Goal: Task Accomplishment & Management: Manage account settings

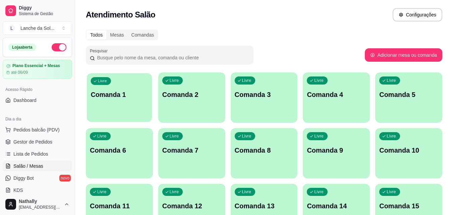
click at [104, 88] on div "Livre Comanda 1" at bounding box center [119, 93] width 65 height 41
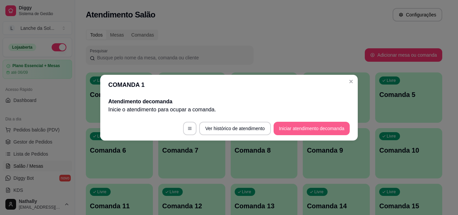
click at [300, 126] on button "Iniciar atendimento de comanda" at bounding box center [312, 128] width 76 height 13
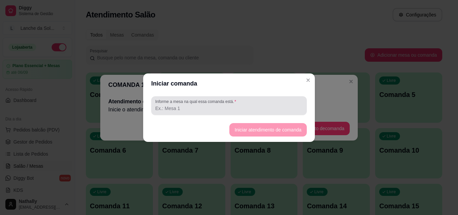
click at [227, 107] on input "Informe a mesa na qual essa comanda está." at bounding box center [229, 108] width 148 height 7
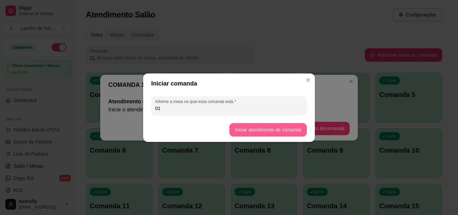
type input "01"
click at [262, 129] on button "Iniciar atendimento de comanda" at bounding box center [267, 129] width 75 height 13
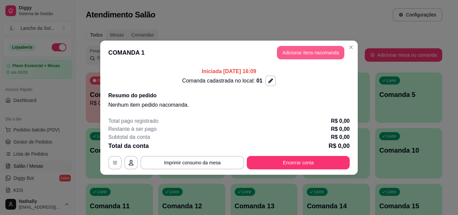
click at [317, 51] on button "Adicionar itens na comanda" at bounding box center [310, 52] width 67 height 13
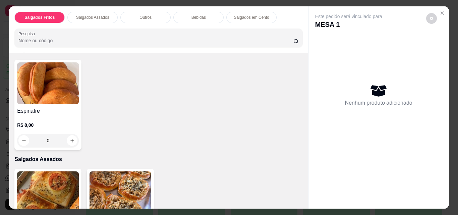
scroll to position [54, 0]
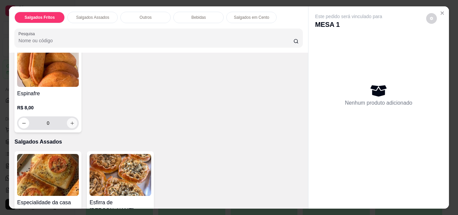
click at [70, 121] on icon "increase-product-quantity" at bounding box center [71, 122] width 3 height 3
type input "1"
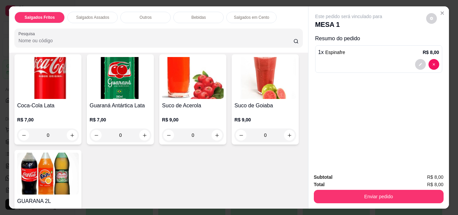
scroll to position [410, 0]
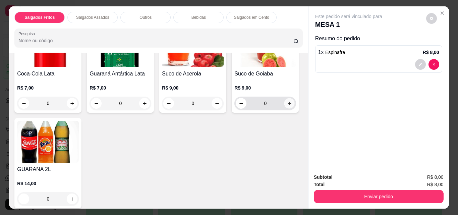
click at [287, 106] on icon "increase-product-quantity" at bounding box center [289, 103] width 5 height 5
type input "1"
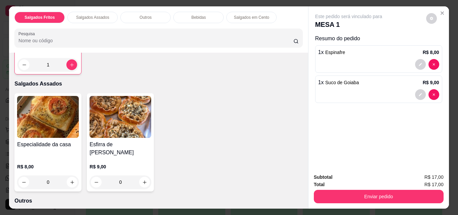
scroll to position [119, 0]
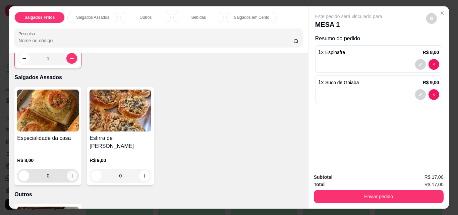
click at [70, 174] on icon "increase-product-quantity" at bounding box center [71, 175] width 3 height 3
type input "1"
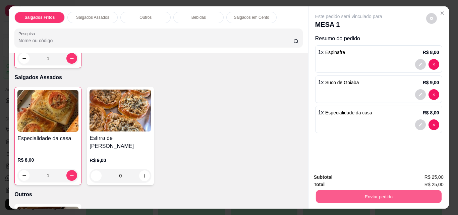
click at [376, 192] on button "Enviar pedido" at bounding box center [379, 196] width 126 height 13
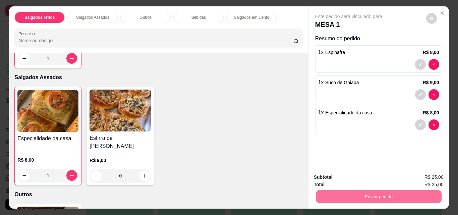
click at [370, 174] on button "Não registrar e enviar pedido" at bounding box center [357, 177] width 68 height 12
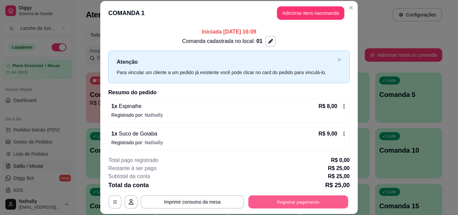
click at [311, 201] on button "Registrar pagamento" at bounding box center [299, 201] width 100 height 13
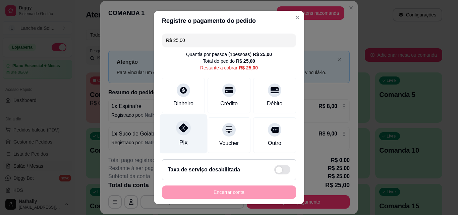
click at [179, 130] on icon at bounding box center [183, 127] width 9 height 9
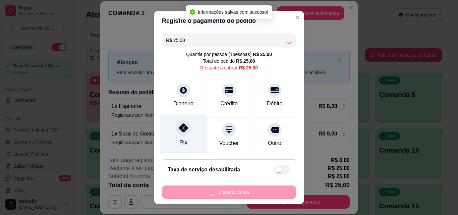
type input "R$ 0,00"
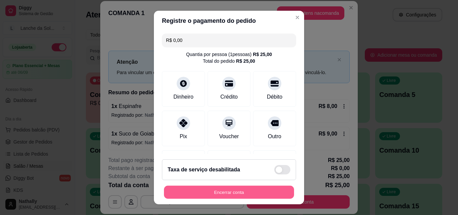
click at [232, 190] on button "Encerrar conta" at bounding box center [229, 192] width 130 height 13
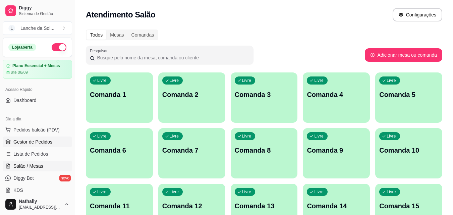
click at [28, 141] on span "Gestor de Pedidos" at bounding box center [32, 142] width 39 height 7
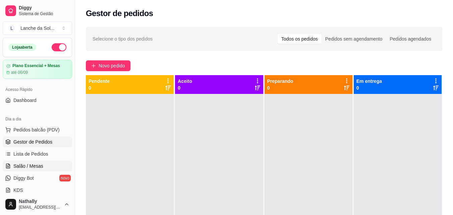
click at [36, 165] on span "Salão / Mesas" at bounding box center [28, 166] width 30 height 7
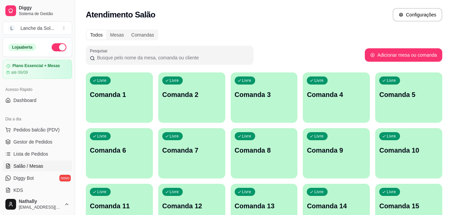
click at [122, 85] on div "Livre Comanda 1" at bounding box center [119, 93] width 67 height 42
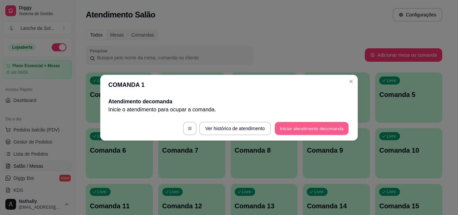
click at [298, 126] on button "Iniciar atendimento de comanda" at bounding box center [312, 128] width 74 height 13
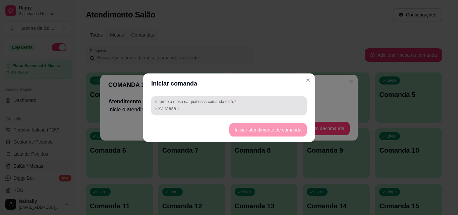
click at [197, 106] on input "Informe a mesa na qual essa comanda está." at bounding box center [229, 108] width 148 height 7
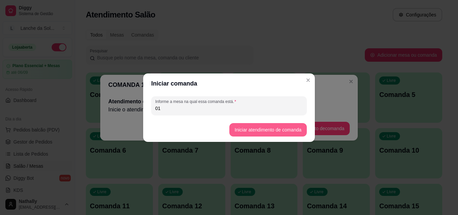
type input "01"
click at [262, 128] on button "Iniciar atendimento de comanda" at bounding box center [267, 129] width 75 height 13
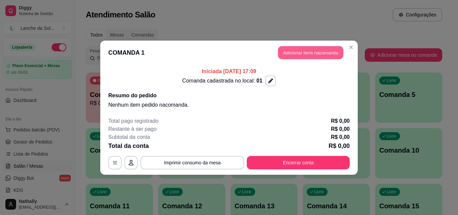
click at [313, 49] on button "Adicionar itens na comanda" at bounding box center [310, 52] width 65 height 13
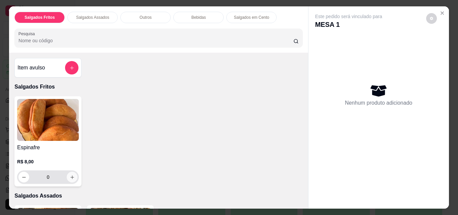
click at [70, 175] on icon "increase-product-quantity" at bounding box center [72, 177] width 5 height 5
type input "1"
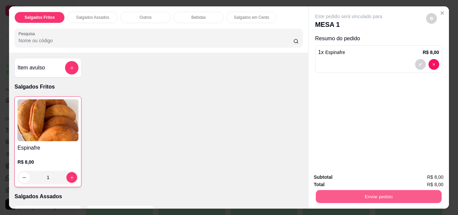
click at [383, 193] on button "Enviar pedido" at bounding box center [379, 196] width 126 height 13
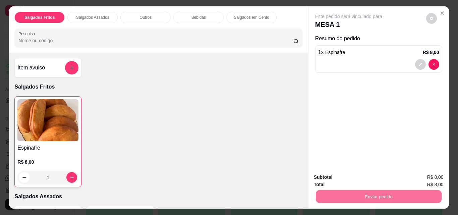
click at [374, 175] on button "Não registrar e enviar pedido" at bounding box center [357, 177] width 68 height 12
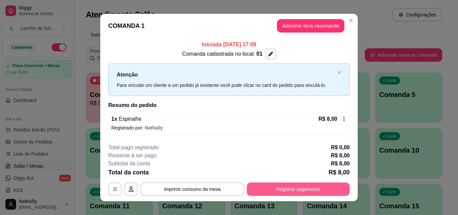
click at [302, 188] on button "Registrar pagamento" at bounding box center [298, 189] width 103 height 13
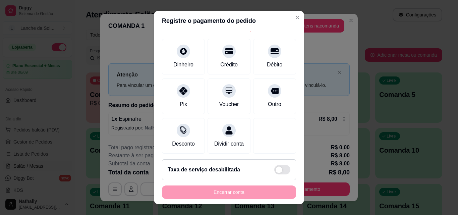
scroll to position [49, 0]
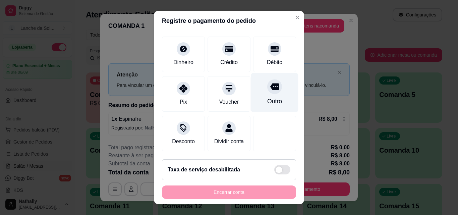
click at [267, 84] on div at bounding box center [274, 86] width 15 height 15
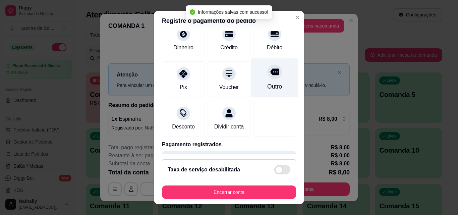
type input "R$ 0,00"
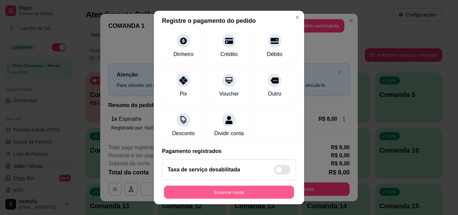
click at [221, 192] on button "Encerrar conta" at bounding box center [229, 192] width 130 height 13
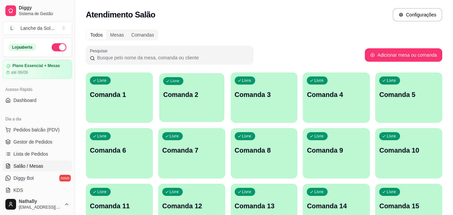
click at [192, 96] on p "Comanda 2" at bounding box center [191, 94] width 57 height 9
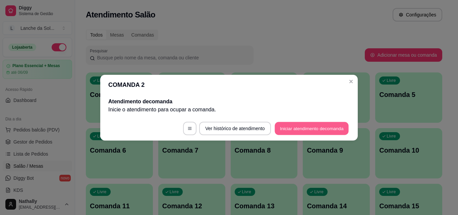
click at [314, 127] on button "Iniciar atendimento de comanda" at bounding box center [312, 128] width 74 height 13
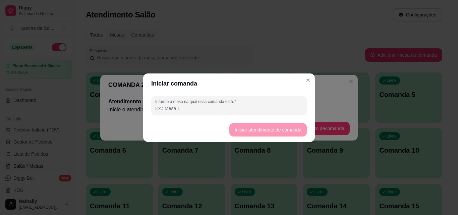
click at [212, 106] on input "Informe a mesa na qual essa comanda está." at bounding box center [229, 108] width 148 height 7
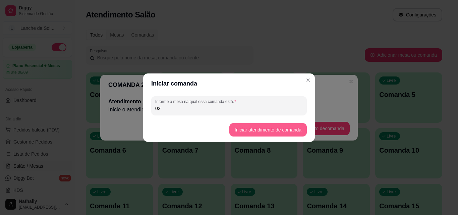
type input "02"
click at [250, 129] on button "Iniciar atendimento de comanda" at bounding box center [267, 129] width 75 height 13
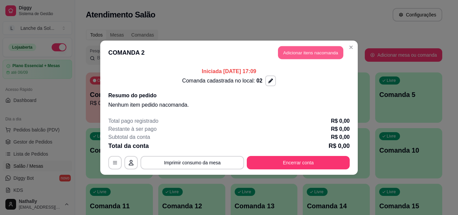
click at [311, 54] on button "Adicionar itens na comanda" at bounding box center [310, 52] width 65 height 13
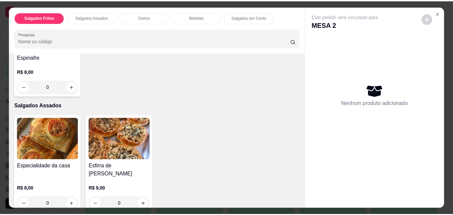
scroll to position [0, 0]
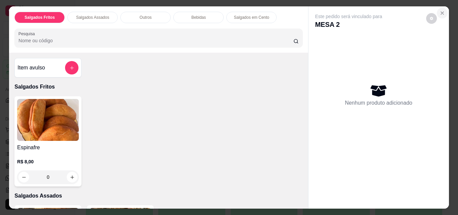
click at [442, 10] on icon "Close" at bounding box center [442, 12] width 5 height 5
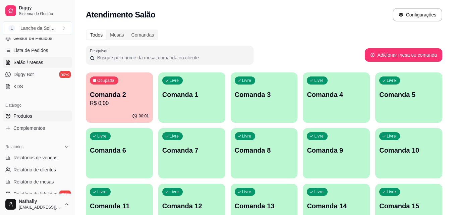
scroll to position [105, 0]
click at [27, 114] on span "Produtos" at bounding box center [22, 115] width 19 height 7
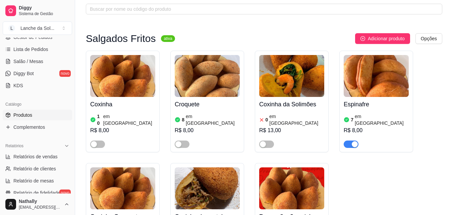
scroll to position [43, 0]
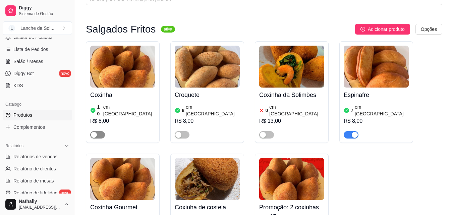
click at [96, 132] on div "button" at bounding box center [94, 135] width 6 height 6
click at [180, 132] on div "button" at bounding box center [178, 135] width 6 height 6
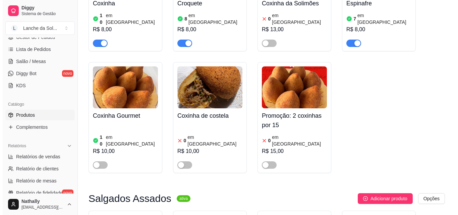
scroll to position [0, 0]
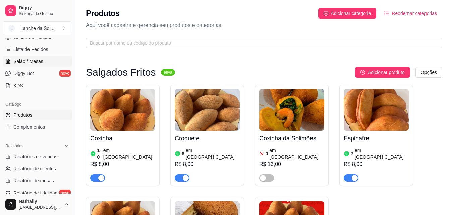
click at [32, 59] on span "Salão / Mesas" at bounding box center [28, 61] width 30 height 7
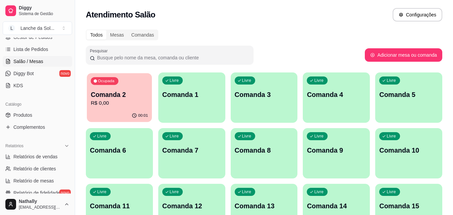
click at [133, 90] on div "Ocupada Comanda 2 R$ 0,00" at bounding box center [119, 91] width 65 height 36
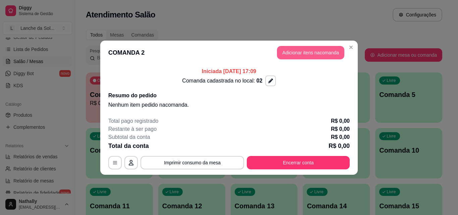
click at [309, 52] on button "Adicionar itens na comanda" at bounding box center [310, 52] width 67 height 13
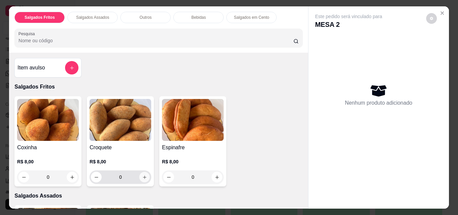
click at [142, 175] on icon "increase-product-quantity" at bounding box center [144, 177] width 5 height 5
type input "1"
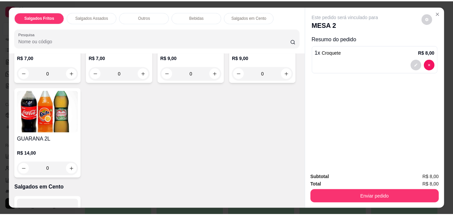
scroll to position [443, 0]
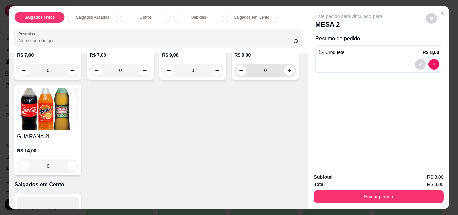
click at [287, 73] on icon "increase-product-quantity" at bounding box center [289, 70] width 5 height 5
type input "1"
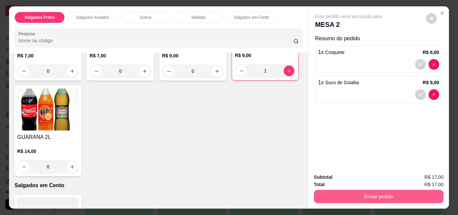
click at [373, 192] on button "Enviar pedido" at bounding box center [379, 196] width 130 height 13
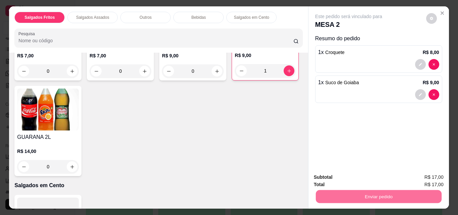
click at [369, 175] on button "Não registrar e enviar pedido" at bounding box center [357, 177] width 68 height 12
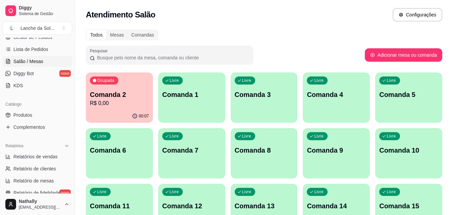
click at [227, 33] on div "Todos Mesas Comandas" at bounding box center [264, 35] width 357 height 11
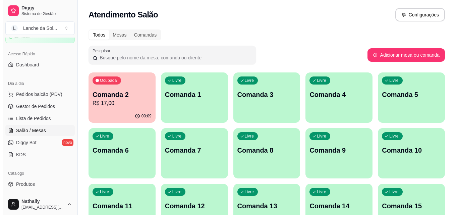
scroll to position [0, 0]
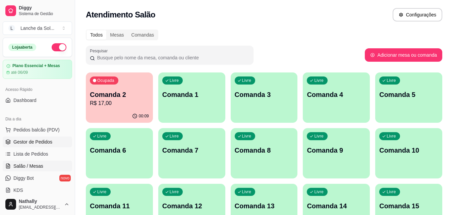
click at [32, 143] on span "Gestor de Pedidos" at bounding box center [32, 142] width 39 height 7
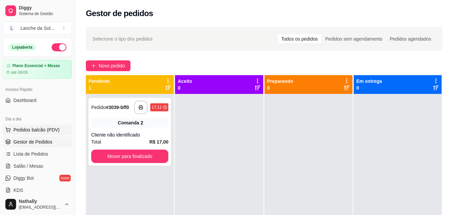
click at [44, 127] on span "Pedidos balcão (PDV)" at bounding box center [36, 129] width 46 height 7
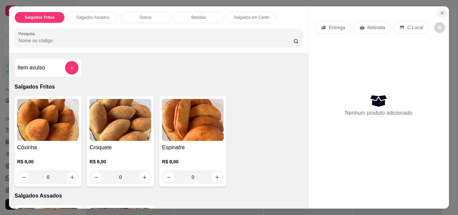
click at [440, 11] on icon "Close" at bounding box center [442, 12] width 5 height 5
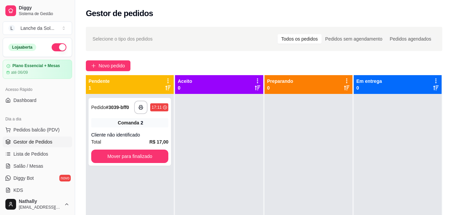
click at [54, 124] on div "Dia a dia" at bounding box center [37, 119] width 69 height 11
click at [51, 134] on button "Pedidos balcão (PDV)" at bounding box center [37, 129] width 69 height 11
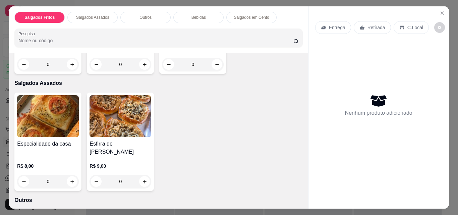
scroll to position [121, 0]
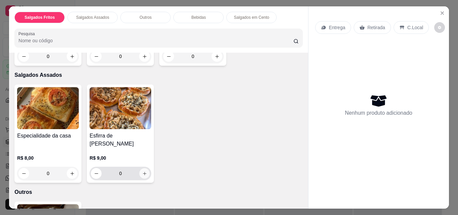
click at [144, 171] on icon "increase-product-quantity" at bounding box center [144, 173] width 5 height 5
type input "1"
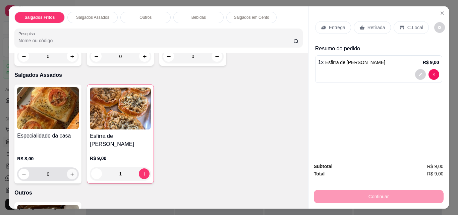
click at [70, 172] on icon "increase-product-quantity" at bounding box center [72, 174] width 5 height 5
type input "1"
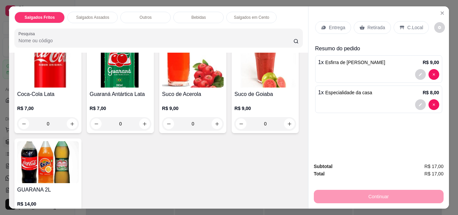
scroll to position [376, 0]
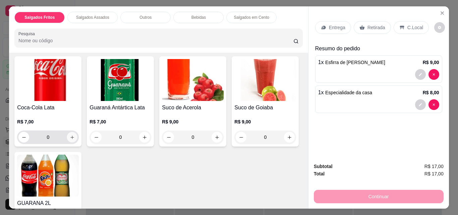
click at [71, 135] on icon "increase-product-quantity" at bounding box center [72, 137] width 5 height 5
type input "1"
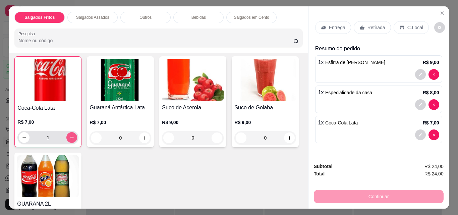
scroll to position [376, 0]
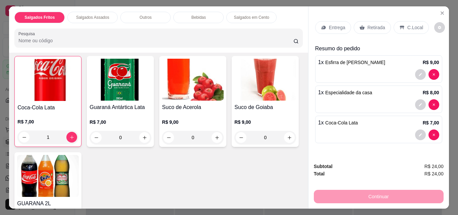
click at [368, 24] on p "Retirada" at bounding box center [377, 27] width 18 height 7
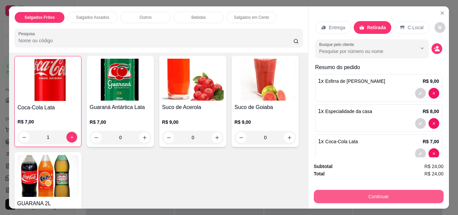
click at [344, 190] on button "Continuar" at bounding box center [379, 196] width 130 height 13
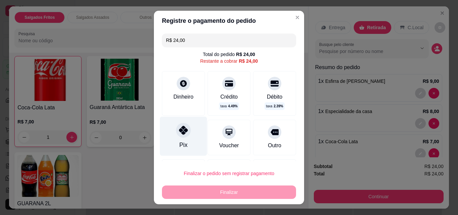
click at [187, 136] on div "Pix" at bounding box center [183, 136] width 47 height 39
type input "R$ 0,00"
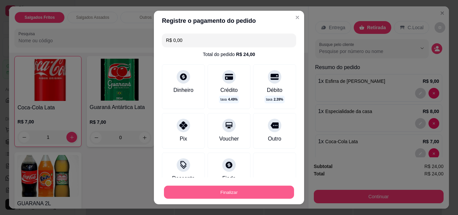
click at [199, 193] on button "Finalizar" at bounding box center [229, 192] width 130 height 13
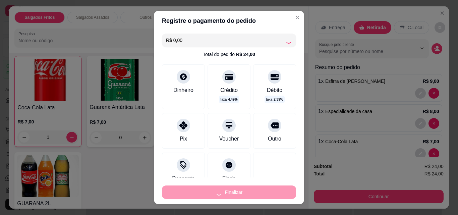
type input "0"
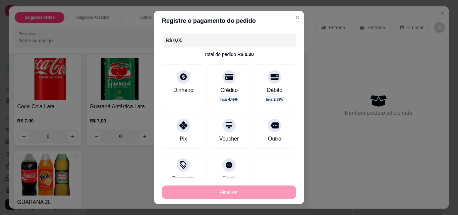
type input "-R$ 24,00"
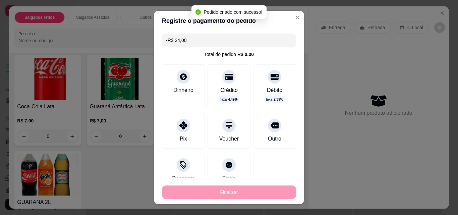
scroll to position [375, 0]
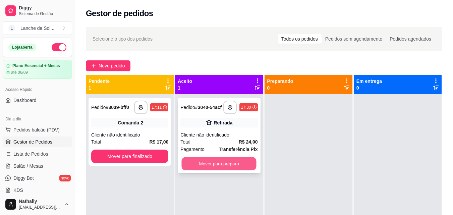
click at [249, 166] on button "Mover para preparo" at bounding box center [219, 163] width 75 height 13
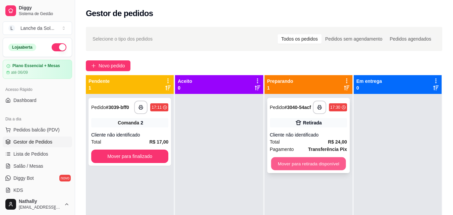
click at [293, 165] on button "Mover para retirada disponível" at bounding box center [308, 163] width 75 height 13
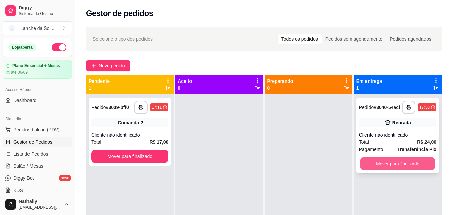
click at [365, 166] on button "Mover para finalizado" at bounding box center [397, 163] width 75 height 13
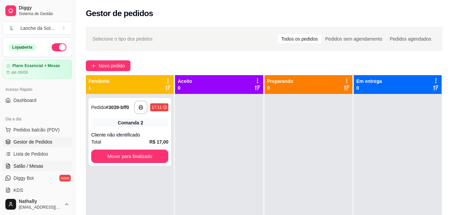
click at [39, 167] on span "Salão / Mesas" at bounding box center [28, 166] width 30 height 7
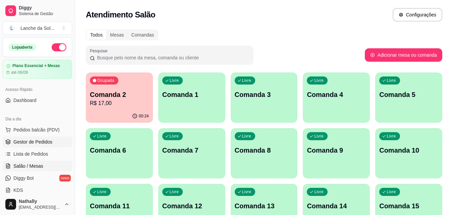
click at [25, 140] on span "Gestor de Pedidos" at bounding box center [32, 142] width 39 height 7
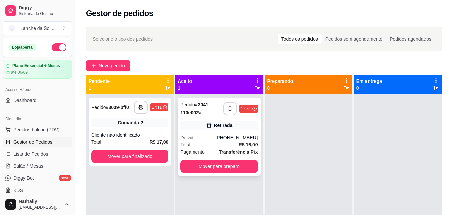
click at [229, 133] on div "**********" at bounding box center [219, 137] width 83 height 78
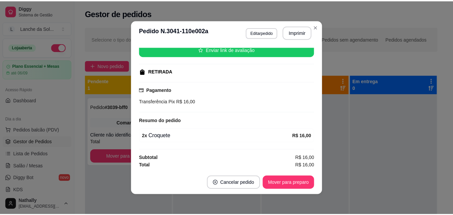
scroll to position [87, 0]
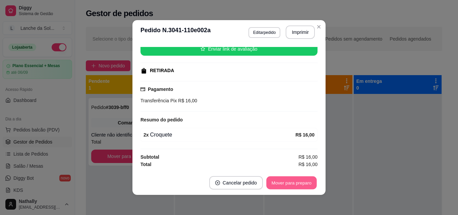
click at [298, 184] on button "Mover para preparo" at bounding box center [291, 182] width 50 height 13
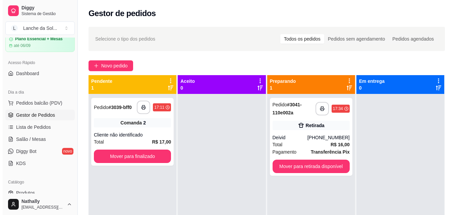
scroll to position [40, 0]
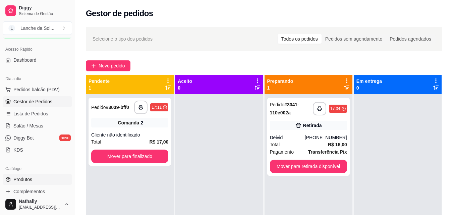
click at [48, 182] on link "Produtos" at bounding box center [37, 179] width 69 height 11
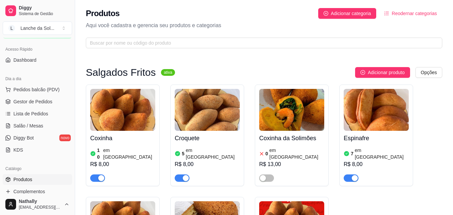
click at [98, 174] on button "button" at bounding box center [97, 177] width 15 height 7
click at [183, 175] on div "button" at bounding box center [186, 178] width 6 height 6
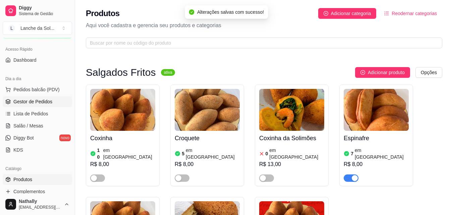
click at [45, 97] on link "Gestor de Pedidos" at bounding box center [37, 101] width 69 height 11
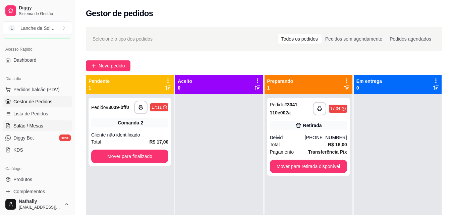
click at [34, 122] on span "Salão / Mesas" at bounding box center [28, 125] width 30 height 7
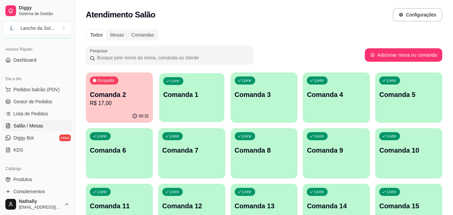
click at [203, 97] on p "Comanda 1" at bounding box center [191, 94] width 57 height 9
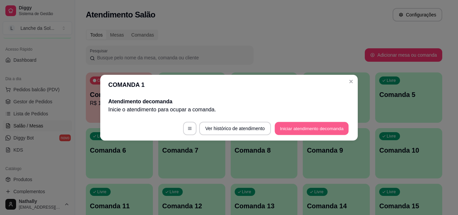
click at [282, 126] on button "Iniciar atendimento de comanda" at bounding box center [312, 128] width 74 height 13
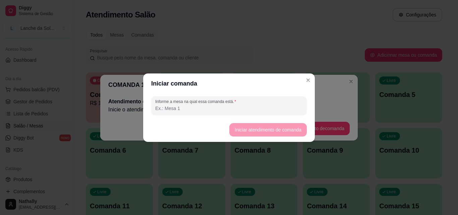
click at [266, 106] on input "Informe a mesa na qual essa comanda está." at bounding box center [229, 108] width 148 height 7
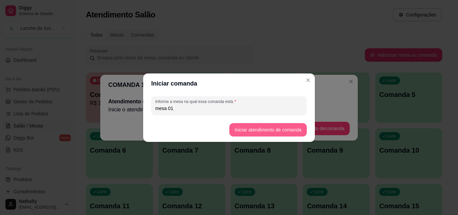
type input "mesa 01"
click at [234, 132] on button "Iniciar atendimento de comanda" at bounding box center [267, 129] width 75 height 13
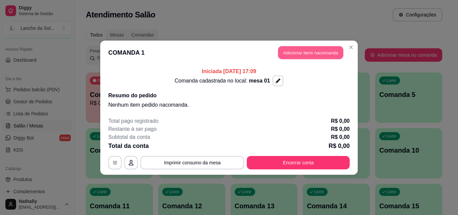
click at [293, 52] on button "Adicionar itens na comanda" at bounding box center [310, 52] width 65 height 13
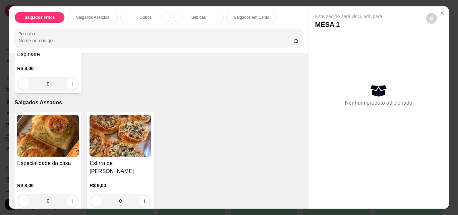
scroll to position [94, 0]
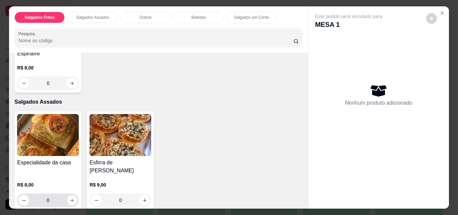
click at [70, 198] on icon "increase-product-quantity" at bounding box center [72, 200] width 5 height 5
type input "1"
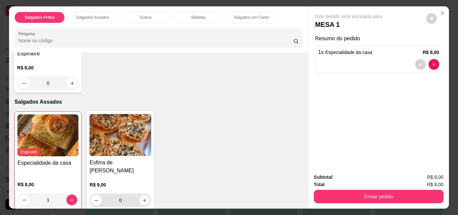
click at [142, 198] on icon "increase-product-quantity" at bounding box center [144, 200] width 5 height 5
type input "1"
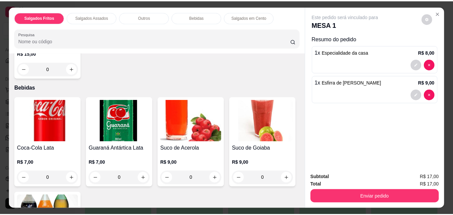
scroll to position [336, 0]
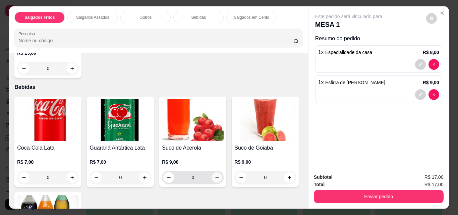
click at [215, 175] on icon "increase-product-quantity" at bounding box center [217, 177] width 5 height 5
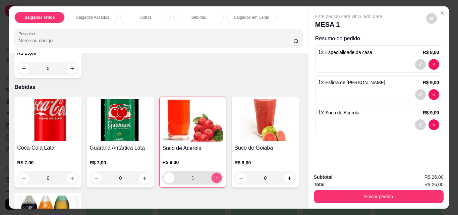
click at [215, 176] on icon "increase-product-quantity" at bounding box center [216, 177] width 3 height 3
type input "2"
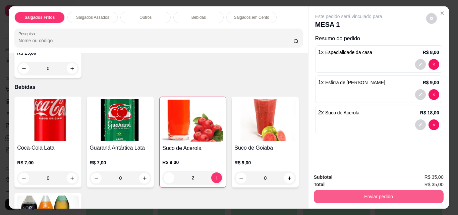
click at [368, 190] on button "Enviar pedido" at bounding box center [379, 196] width 130 height 13
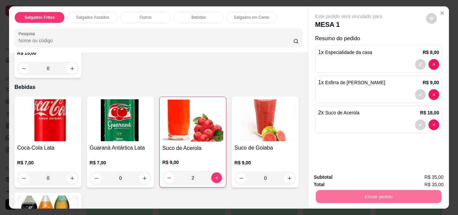
click at [354, 177] on button "Não registrar e enviar pedido" at bounding box center [357, 177] width 68 height 12
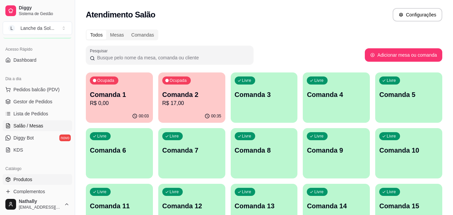
click at [22, 179] on span "Produtos" at bounding box center [22, 179] width 19 height 7
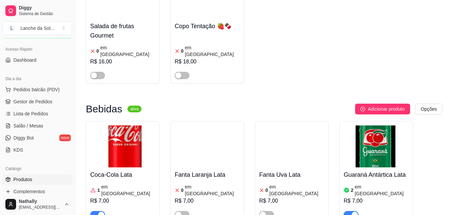
scroll to position [2067, 0]
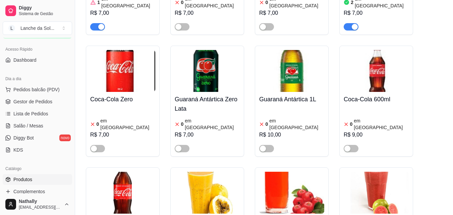
click at [28, 99] on span "Gestor de Pedidos" at bounding box center [32, 101] width 39 height 7
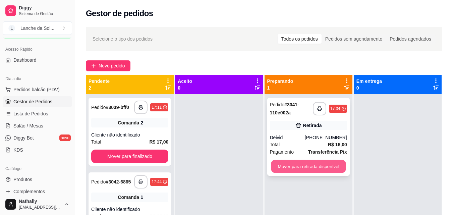
click at [294, 165] on button "Mover para retirada disponível" at bounding box center [308, 166] width 75 height 13
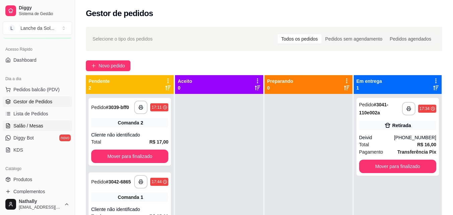
click at [39, 127] on span "Salão / Mesas" at bounding box center [28, 125] width 30 height 7
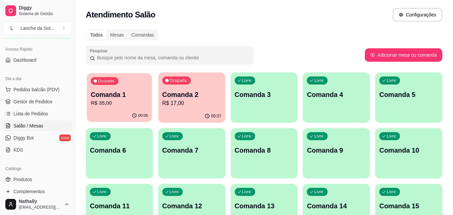
click at [126, 118] on div "00:06" at bounding box center [119, 115] width 65 height 13
click at [199, 101] on p "R$ 17,00" at bounding box center [191, 103] width 57 height 8
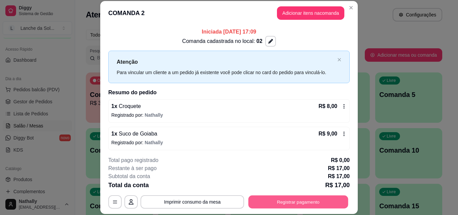
click at [271, 201] on button "Registrar pagamento" at bounding box center [299, 201] width 100 height 13
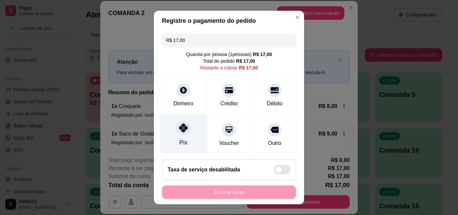
click at [171, 129] on div "Pix" at bounding box center [183, 133] width 47 height 39
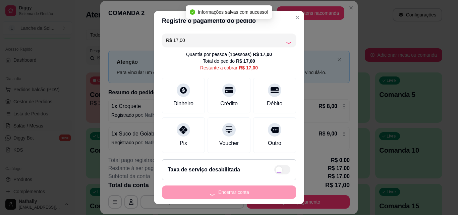
type input "R$ 0,00"
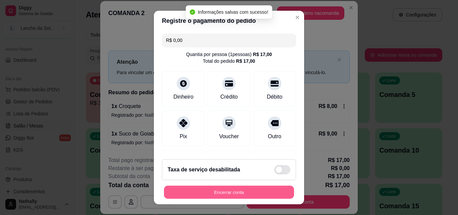
click at [194, 189] on button "Encerrar conta" at bounding box center [229, 192] width 130 height 13
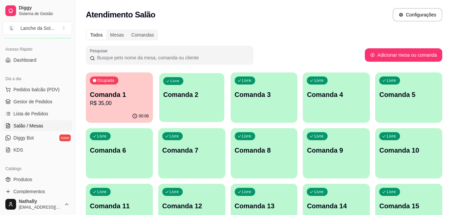
click at [187, 107] on div "Livre Comanda 2" at bounding box center [191, 93] width 65 height 41
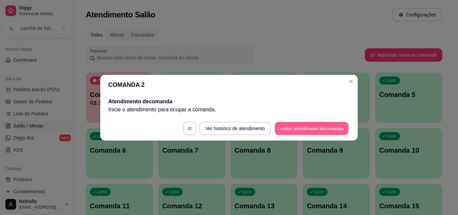
click at [283, 127] on button "Iniciar atendimento de comanda" at bounding box center [312, 128] width 74 height 13
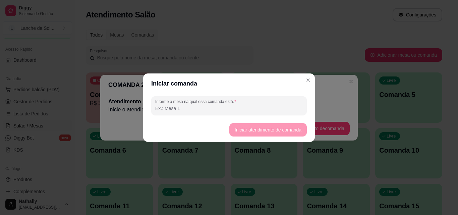
click at [266, 109] on input "Informe a mesa na qual essa comanda está." at bounding box center [229, 108] width 148 height 7
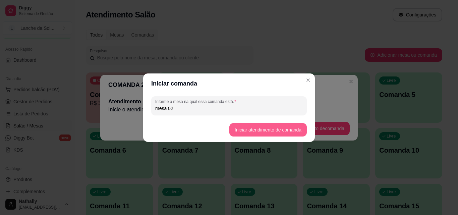
type input "mesa 02"
click at [241, 126] on button "Iniciar atendimento de comanda" at bounding box center [267, 129] width 75 height 13
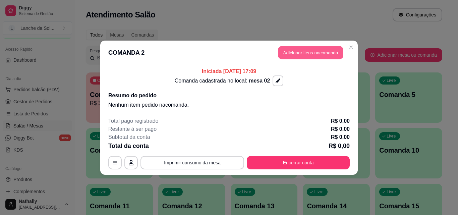
click at [325, 50] on button "Adicionar itens na comanda" at bounding box center [310, 52] width 65 height 13
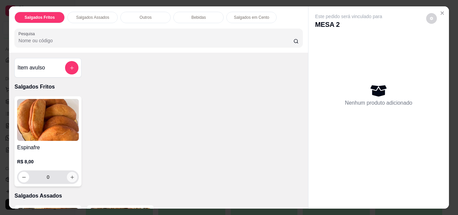
click at [70, 175] on icon "increase-product-quantity" at bounding box center [72, 177] width 5 height 5
type input "1"
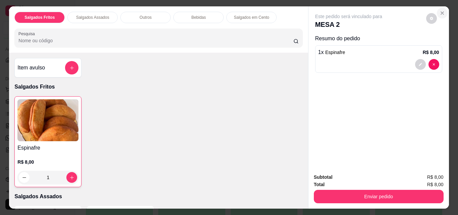
click at [443, 10] on button "Close" at bounding box center [442, 13] width 11 height 11
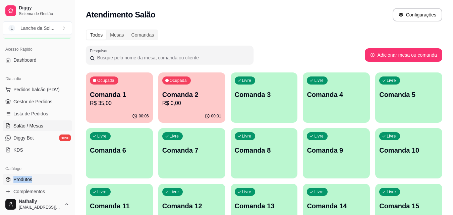
drag, startPoint x: 39, startPoint y: 173, endPoint x: 40, endPoint y: 179, distance: 5.4
click at [40, 179] on div "Catálogo Produtos Complementos" at bounding box center [37, 180] width 75 height 39
click at [40, 179] on link "Produtos" at bounding box center [37, 179] width 69 height 11
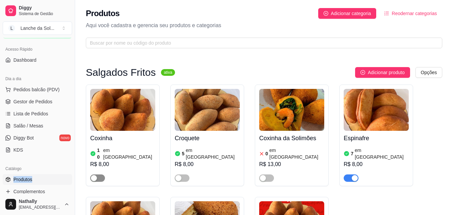
click at [94, 175] on div "button" at bounding box center [94, 178] width 6 height 6
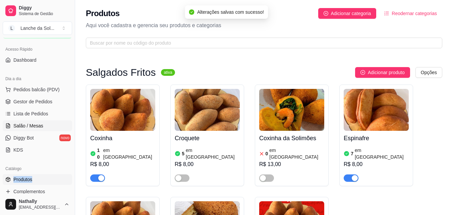
click at [43, 125] on link "Salão / Mesas" at bounding box center [37, 125] width 69 height 11
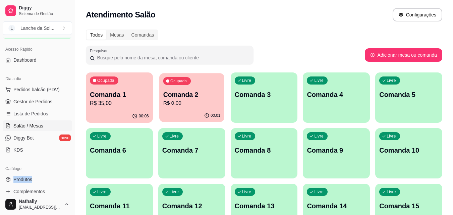
click at [195, 99] on p "R$ 0,00" at bounding box center [191, 103] width 57 height 8
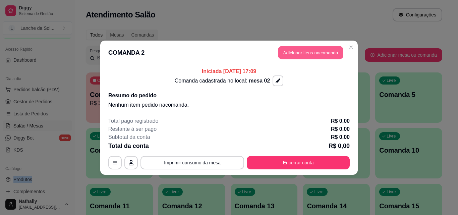
click at [284, 53] on button "Adicionar itens na comanda" at bounding box center [310, 52] width 65 height 13
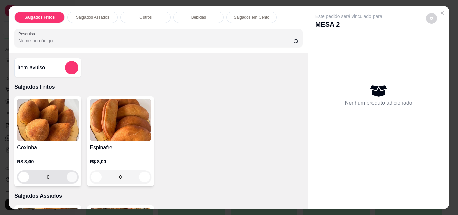
click at [70, 175] on icon "increase-product-quantity" at bounding box center [72, 177] width 5 height 5
type input "1"
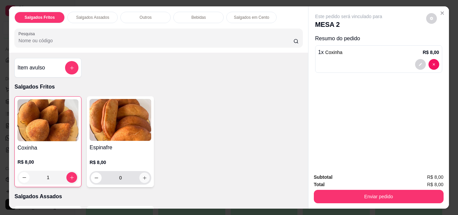
click at [145, 177] on button "increase-product-quantity" at bounding box center [145, 178] width 10 height 10
type input "1"
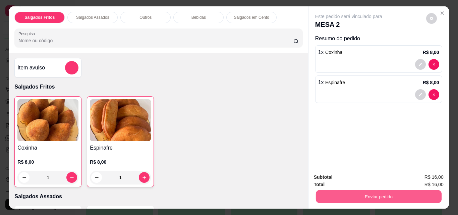
click at [340, 191] on button "Enviar pedido" at bounding box center [379, 196] width 126 height 13
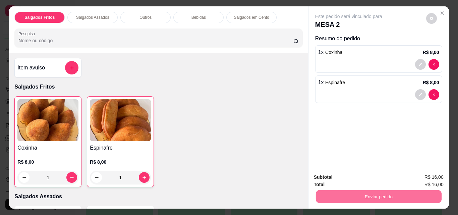
click at [337, 178] on button "Não registrar e enviar pedido" at bounding box center [357, 177] width 68 height 12
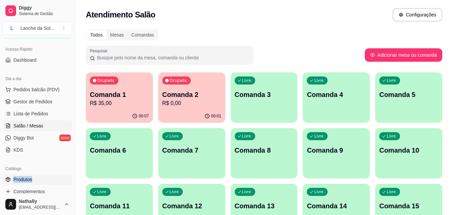
click at [41, 176] on link "Produtos" at bounding box center [37, 179] width 69 height 11
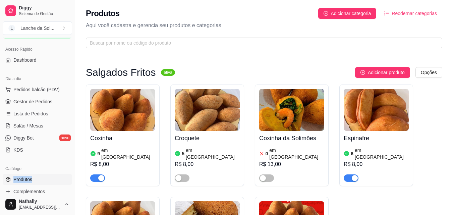
click at [98, 174] on button "button" at bounding box center [97, 177] width 15 height 7
click at [34, 98] on link "Gestor de Pedidos" at bounding box center [37, 101] width 69 height 11
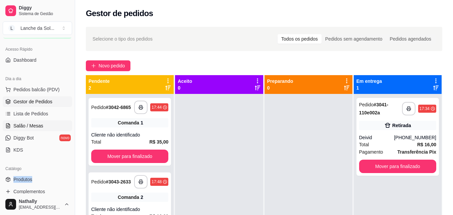
click at [35, 121] on link "Salão / Mesas" at bounding box center [37, 125] width 69 height 11
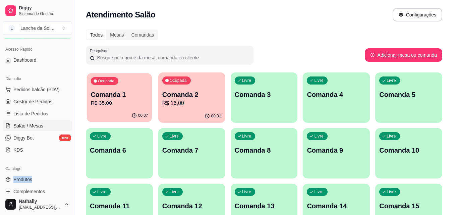
click at [106, 89] on div "Ocupada Comanda 1 R$ 35,00" at bounding box center [119, 91] width 65 height 36
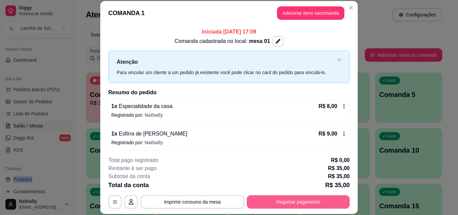
click at [291, 202] on button "Registrar pagamento" at bounding box center [298, 201] width 103 height 13
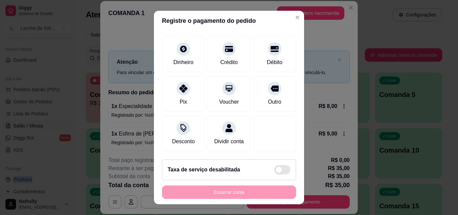
scroll to position [49, 0]
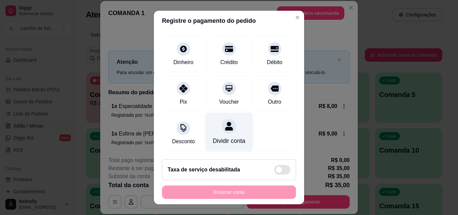
click at [207, 120] on div "Dividir conta" at bounding box center [229, 132] width 47 height 39
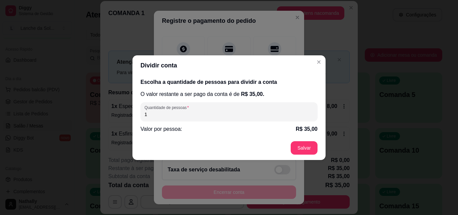
click at [205, 115] on input "1" at bounding box center [229, 114] width 169 height 7
type input "2"
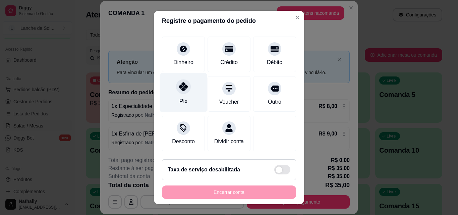
click at [187, 90] on div "Pix" at bounding box center [183, 92] width 47 height 39
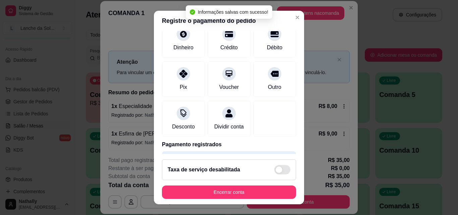
type input "R$ 0,00"
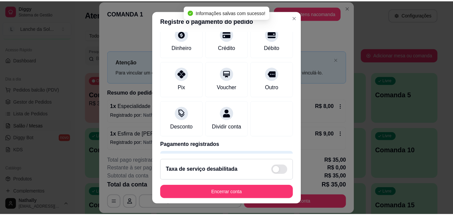
scroll to position [43, 0]
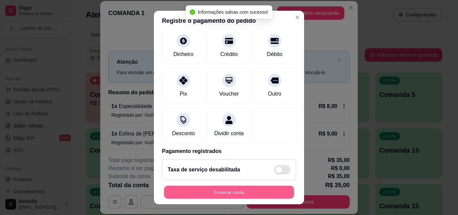
click at [231, 192] on button "Encerrar conta" at bounding box center [229, 192] width 130 height 13
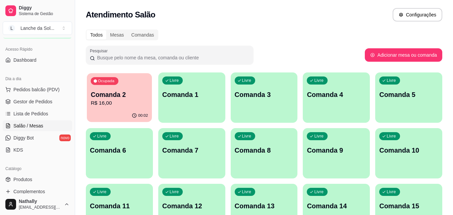
click at [137, 102] on p "R$ 16,00" at bounding box center [119, 103] width 57 height 8
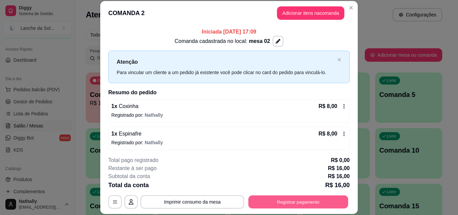
click at [263, 198] on button "Registrar pagamento" at bounding box center [299, 201] width 100 height 13
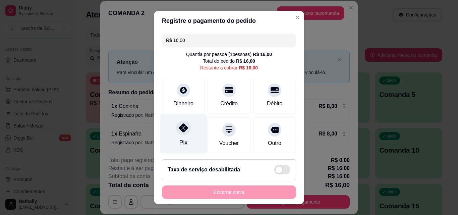
click at [179, 132] on icon at bounding box center [183, 127] width 9 height 9
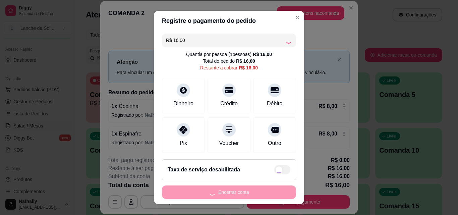
type input "R$ 0,00"
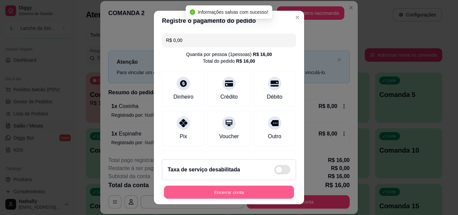
click at [206, 194] on button "Encerrar conta" at bounding box center [229, 192] width 130 height 13
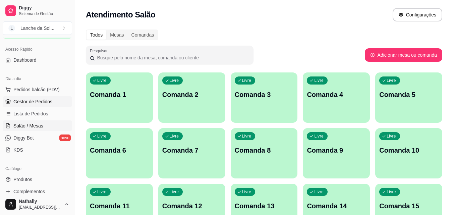
click at [46, 102] on span "Gestor de Pedidos" at bounding box center [32, 101] width 39 height 7
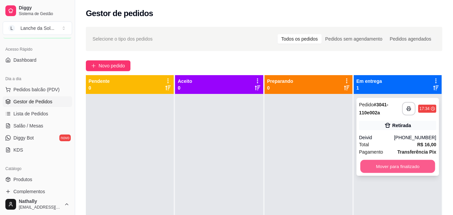
click at [375, 165] on button "Mover para finalizado" at bounding box center [397, 166] width 75 height 13
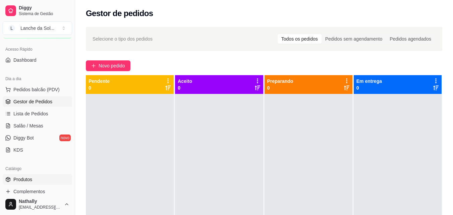
click at [46, 176] on link "Produtos" at bounding box center [37, 179] width 69 height 11
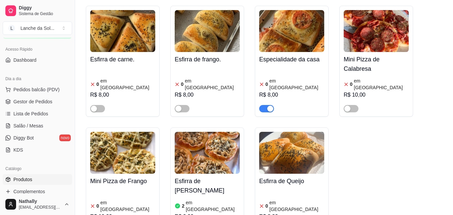
scroll to position [345, 0]
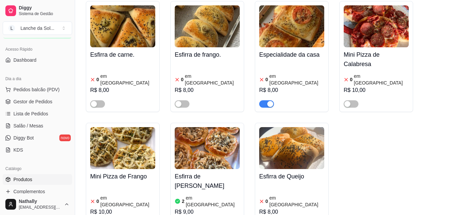
click at [267, 100] on button "button" at bounding box center [266, 103] width 15 height 7
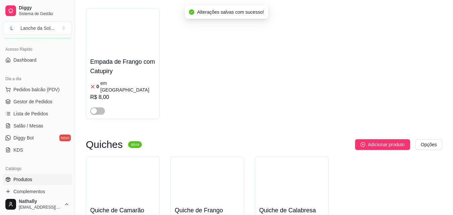
scroll to position [747, 0]
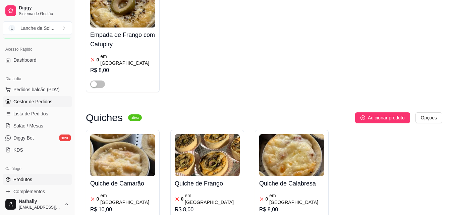
click at [49, 100] on span "Gestor de Pedidos" at bounding box center [32, 101] width 39 height 7
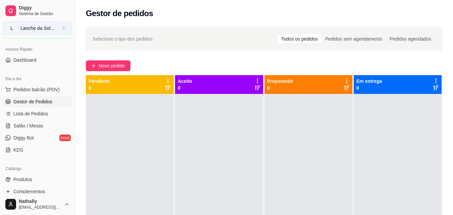
click at [52, 30] on div "Lanche da Sol ..." at bounding box center [37, 28] width 34 height 7
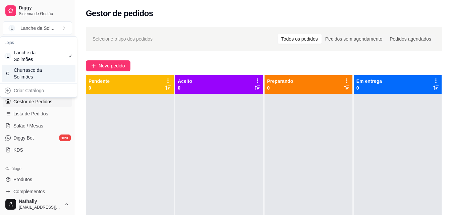
click at [34, 81] on div "C Churrasco da Solimões" at bounding box center [39, 73] width 74 height 17
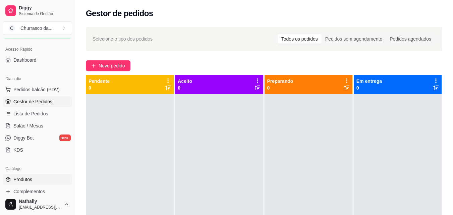
click at [42, 179] on link "Produtos" at bounding box center [37, 179] width 69 height 11
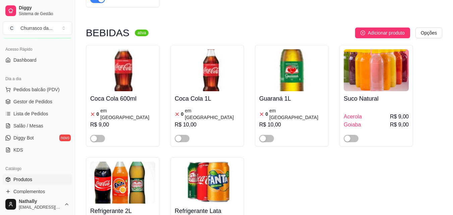
scroll to position [429, 0]
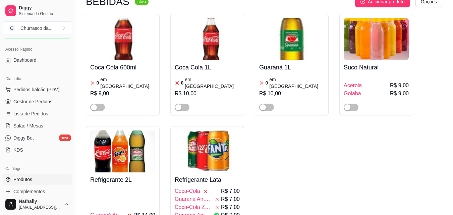
click at [338, 201] on div "Coca Cola 600ml 0 em estoque R$ 9,00 Coca Cola 1L 0 em estoque R$ 10,00 Guaraná…" at bounding box center [264, 134] width 357 height 240
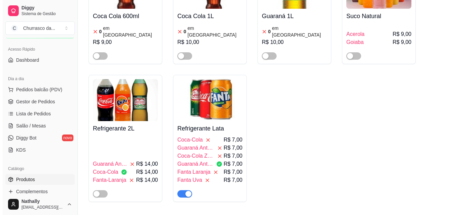
scroll to position [483, 0]
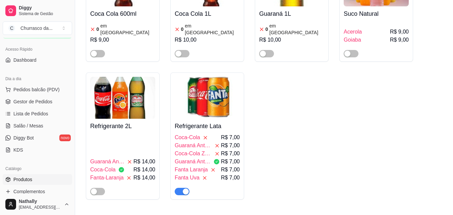
click at [220, 158] on div "Guaraná Antártica Zero" at bounding box center [197, 162] width 45 height 8
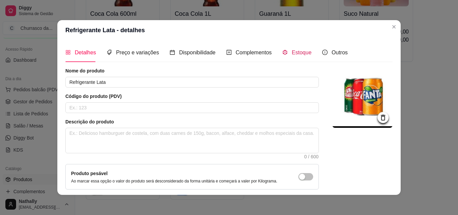
click at [297, 55] on span "Estoque" at bounding box center [302, 53] width 20 height 6
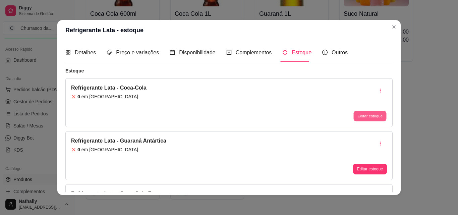
click at [359, 114] on button "Editar estoque" at bounding box center [370, 116] width 33 height 10
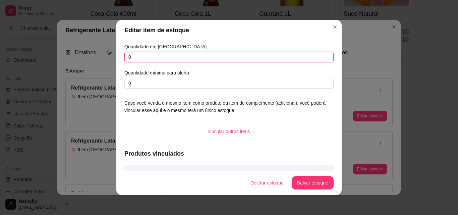
click at [300, 53] on input "0" at bounding box center [228, 57] width 209 height 11
type input "0"
type input "1"
click at [296, 182] on button "Salvar estoque" at bounding box center [312, 182] width 41 height 13
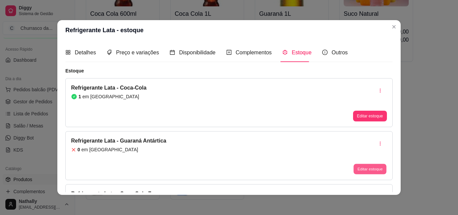
click at [354, 171] on button "Editar estoque" at bounding box center [370, 169] width 33 height 10
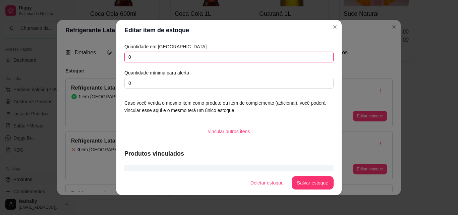
click at [306, 58] on input "0" at bounding box center [228, 57] width 209 height 11
type input "2"
click at [299, 187] on button "Salvar estoque" at bounding box center [312, 182] width 41 height 13
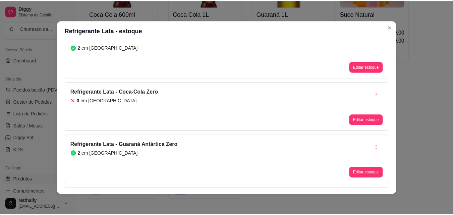
scroll to position [148, 0]
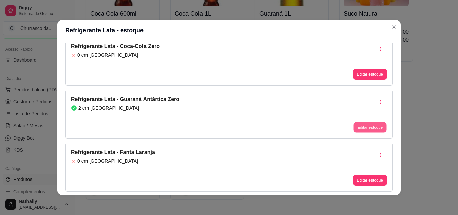
click at [354, 128] on button "Editar estoque" at bounding box center [370, 127] width 33 height 10
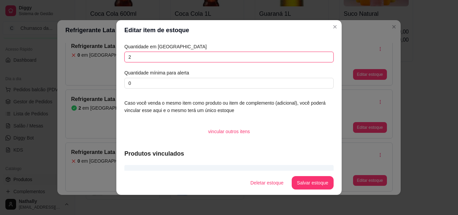
click at [303, 56] on input "2" at bounding box center [228, 57] width 209 height 11
type input "0"
click at [297, 186] on button "Salvar estoque" at bounding box center [312, 182] width 41 height 13
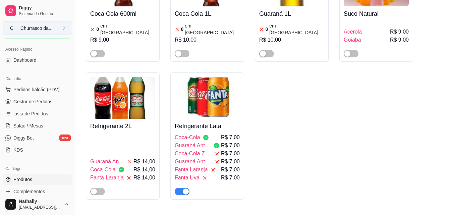
click at [54, 29] on button "C Churrasco da ..." at bounding box center [37, 27] width 69 height 13
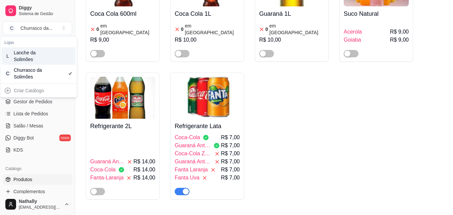
click at [49, 63] on div "L Lanche da Solimões" at bounding box center [39, 55] width 74 height 17
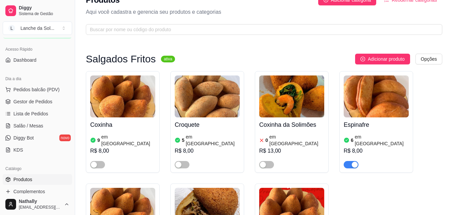
scroll to position [0, 0]
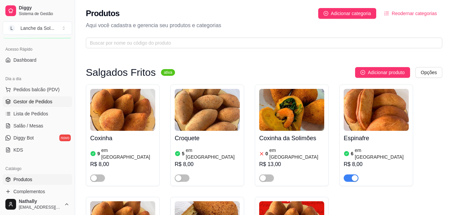
click at [46, 104] on span "Gestor de Pedidos" at bounding box center [32, 101] width 39 height 7
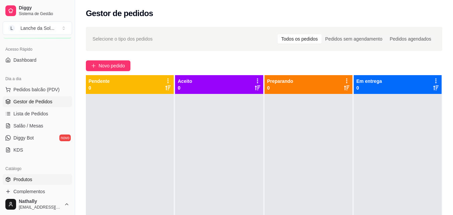
click at [46, 179] on link "Produtos" at bounding box center [37, 179] width 69 height 11
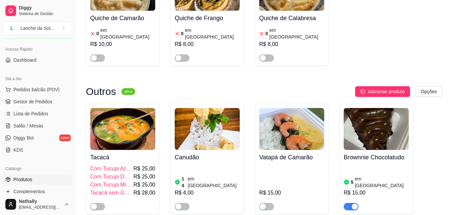
scroll to position [935, 0]
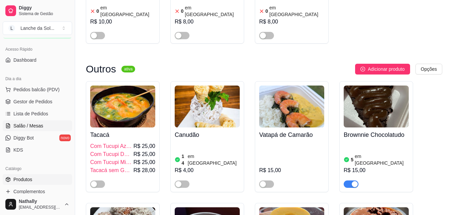
click at [39, 123] on span "Salão / Mesas" at bounding box center [28, 125] width 30 height 7
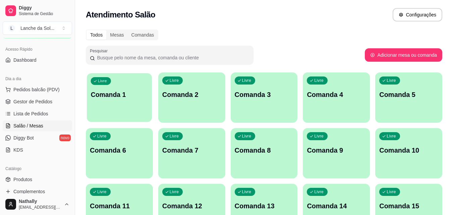
click at [133, 107] on div "Livre Comanda 1" at bounding box center [119, 93] width 65 height 41
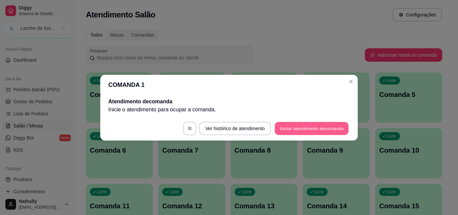
click at [278, 128] on button "Iniciar atendimento de comanda" at bounding box center [312, 128] width 74 height 13
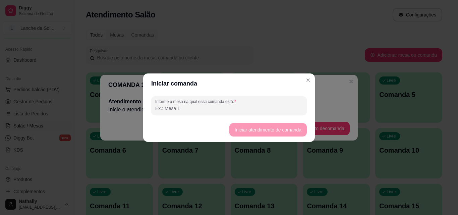
click at [259, 111] on input "Informe a mesa na qual essa comanda está." at bounding box center [229, 108] width 148 height 7
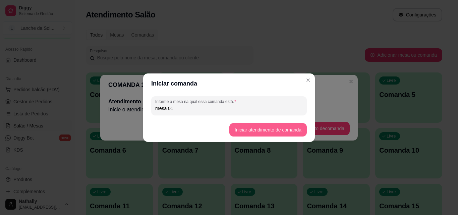
type input "mesa 01"
click at [235, 129] on button "Iniciar atendimento de comanda" at bounding box center [267, 129] width 75 height 13
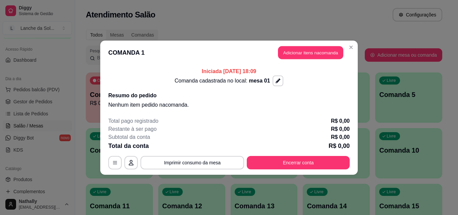
click at [284, 49] on button "Adicionar itens na comanda" at bounding box center [310, 52] width 65 height 13
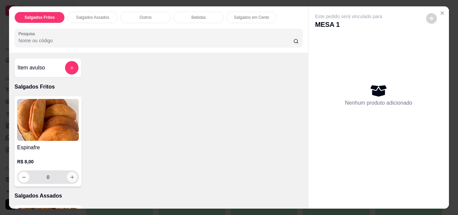
click at [73, 173] on button "increase-product-quantity" at bounding box center [72, 177] width 10 height 10
type input "1"
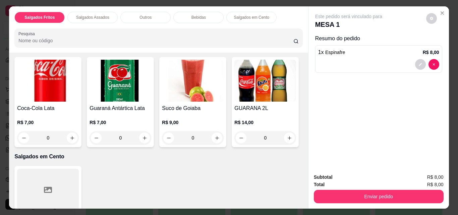
scroll to position [376, 0]
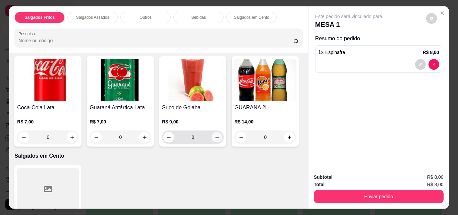
click at [216, 135] on icon "increase-product-quantity" at bounding box center [217, 137] width 5 height 5
type input "1"
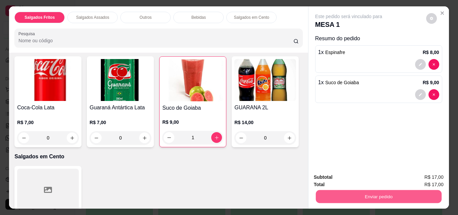
click at [347, 196] on button "Enviar pedido" at bounding box center [379, 196] width 126 height 13
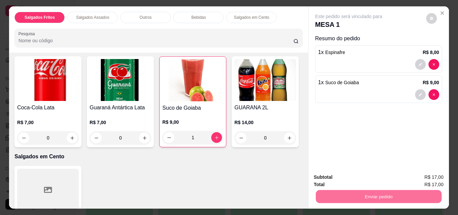
click at [338, 178] on button "Não registrar e enviar pedido" at bounding box center [357, 177] width 68 height 12
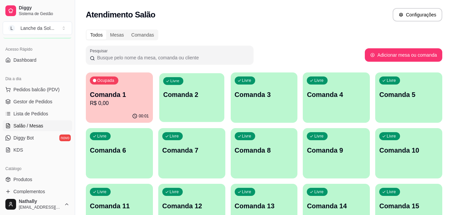
click at [203, 101] on div "Livre Comanda 2" at bounding box center [191, 93] width 65 height 41
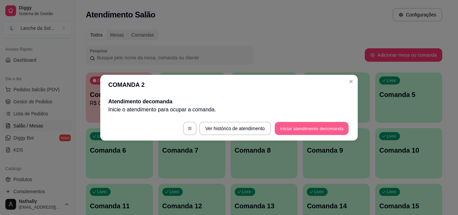
click at [288, 127] on button "Iniciar atendimento de comanda" at bounding box center [312, 128] width 74 height 13
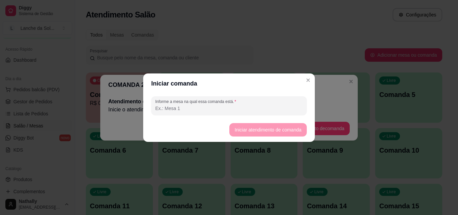
click at [267, 105] on input "Informe a mesa na qual essa comanda está." at bounding box center [229, 108] width 148 height 7
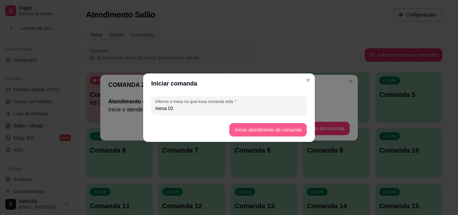
type input "mesa 02"
click at [239, 131] on button "Iniciar atendimento de comanda" at bounding box center [267, 129] width 75 height 13
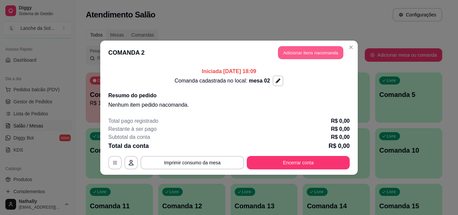
click at [281, 53] on button "Adicionar itens na comanda" at bounding box center [310, 52] width 65 height 13
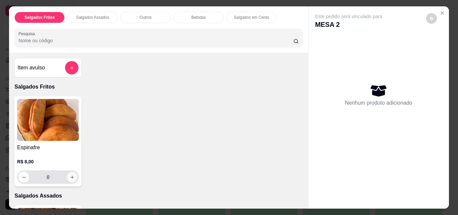
click at [71, 175] on icon "increase-product-quantity" at bounding box center [72, 177] width 5 height 5
type input "1"
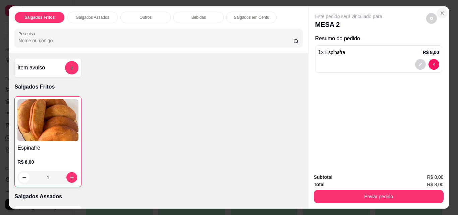
click at [443, 11] on button "Close" at bounding box center [442, 13] width 11 height 11
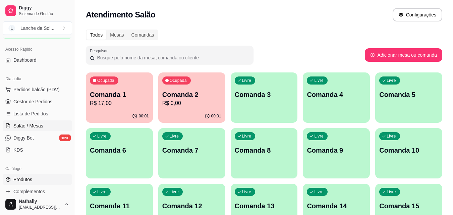
click at [36, 178] on link "Produtos" at bounding box center [37, 179] width 69 height 11
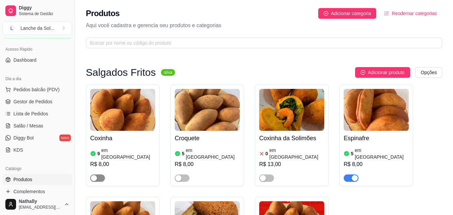
click at [97, 174] on span "button" at bounding box center [97, 177] width 15 height 7
click at [183, 174] on button "button" at bounding box center [182, 177] width 15 height 7
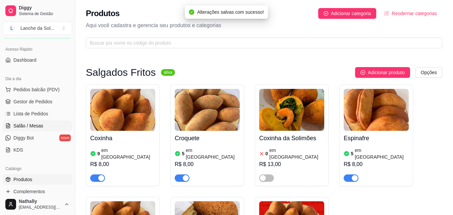
click at [46, 126] on link "Salão / Mesas" at bounding box center [37, 125] width 69 height 11
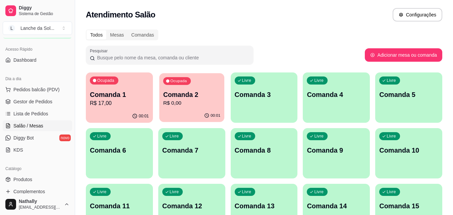
click at [188, 99] on p "R$ 0,00" at bounding box center [191, 103] width 57 height 8
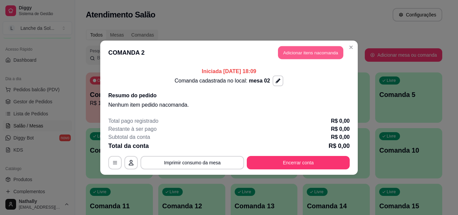
click at [284, 54] on button "Adicionar itens na comanda" at bounding box center [310, 52] width 65 height 13
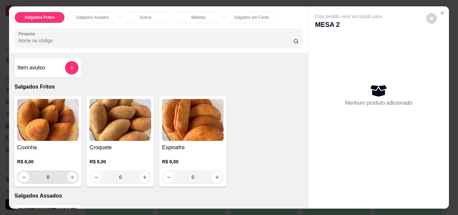
click at [70, 178] on button "increase-product-quantity" at bounding box center [72, 177] width 10 height 10
type input "1"
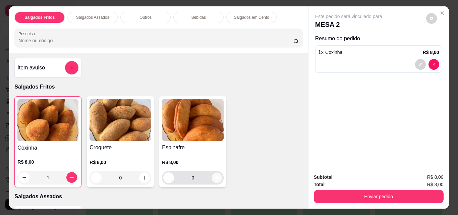
click at [215, 176] on icon "increase-product-quantity" at bounding box center [217, 177] width 5 height 5
type input "1"
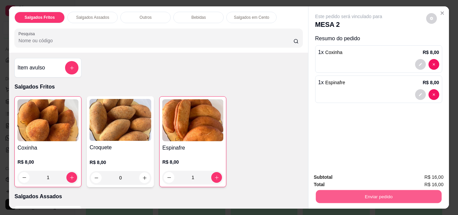
click at [348, 195] on button "Enviar pedido" at bounding box center [379, 196] width 126 height 13
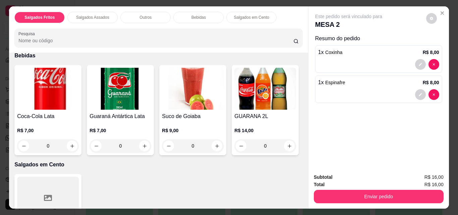
scroll to position [376, 0]
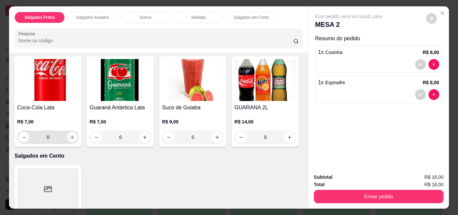
click at [70, 135] on icon "increase-product-quantity" at bounding box center [72, 137] width 5 height 5
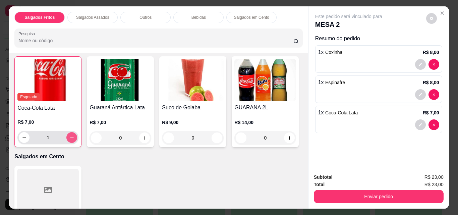
type input "1"
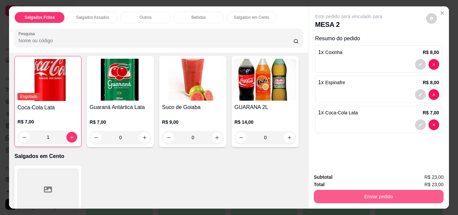
click at [326, 193] on button "Enviar pedido" at bounding box center [379, 196] width 130 height 13
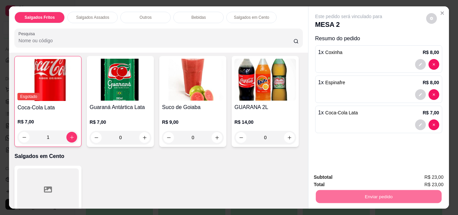
click at [328, 178] on button "Não registrar e enviar pedido" at bounding box center [357, 177] width 68 height 12
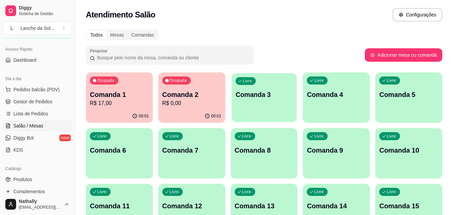
click at [274, 98] on p "Comanda 3" at bounding box center [264, 94] width 57 height 9
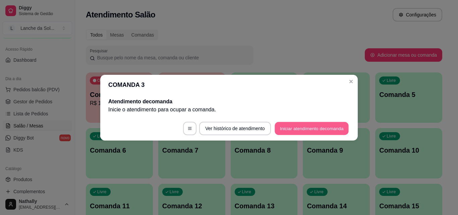
click at [290, 127] on button "Iniciar atendimento de comanda" at bounding box center [312, 128] width 74 height 13
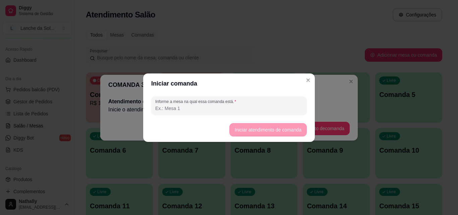
click at [271, 106] on input "Informe a mesa na qual essa comanda está." at bounding box center [229, 108] width 148 height 7
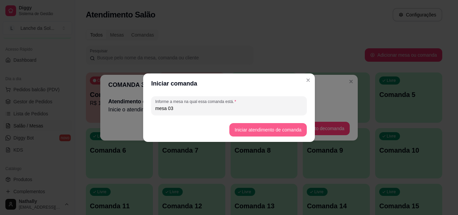
type input "mesa 03"
click at [248, 129] on button "Iniciar atendimento de comanda" at bounding box center [267, 129] width 75 height 13
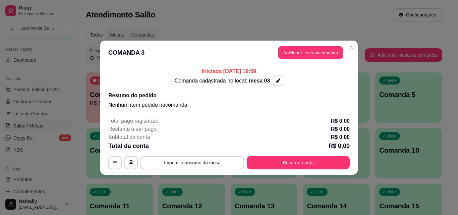
click at [288, 47] on button "Adicionar itens na comanda" at bounding box center [310, 52] width 65 height 13
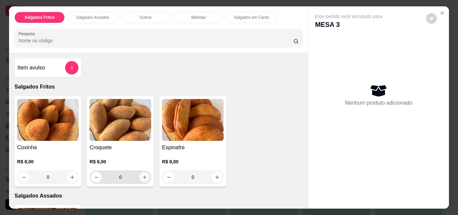
click at [144, 172] on button "increase-product-quantity" at bounding box center [145, 177] width 10 height 10
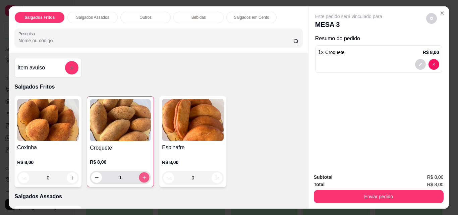
click at [144, 172] on button "increase-product-quantity" at bounding box center [144, 177] width 10 height 10
type input "2"
click at [215, 177] on icon "increase-product-quantity" at bounding box center [217, 177] width 5 height 5
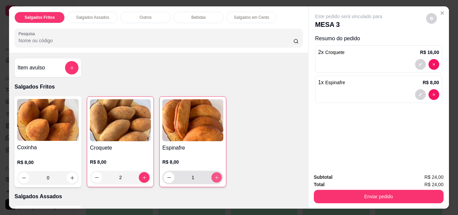
click at [214, 177] on icon "increase-product-quantity" at bounding box center [216, 177] width 5 height 5
type input "2"
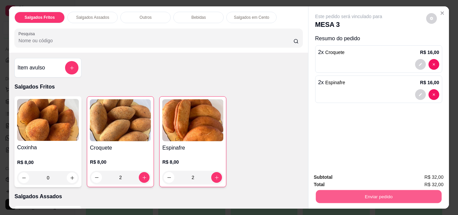
click at [321, 192] on button "Enviar pedido" at bounding box center [379, 196] width 126 height 13
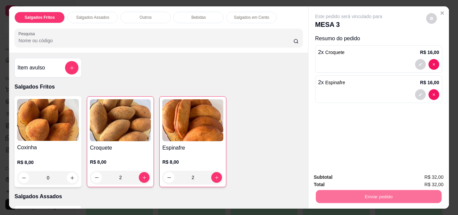
click at [331, 173] on button "Não registrar e enviar pedido" at bounding box center [357, 177] width 68 height 12
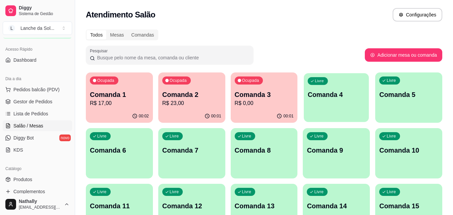
click at [311, 105] on div "Livre Comanda 4" at bounding box center [336, 93] width 65 height 41
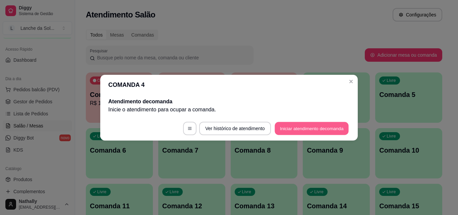
click at [285, 131] on button "Iniciar atendimento de comanda" at bounding box center [312, 128] width 74 height 13
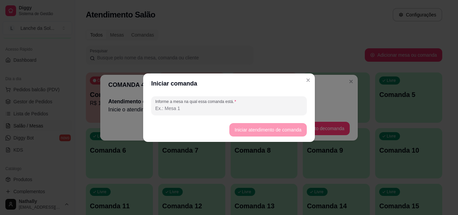
click at [271, 105] on input "Informe a mesa na qual essa comanda está." at bounding box center [229, 108] width 148 height 7
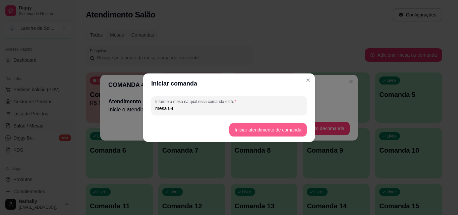
type input "mesa 04"
click at [243, 129] on button "Iniciar atendimento de comanda" at bounding box center [267, 129] width 75 height 13
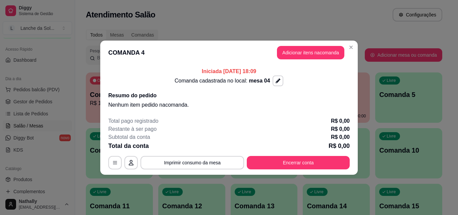
click at [299, 53] on button "Adicionar itens na comanda" at bounding box center [310, 52] width 67 height 13
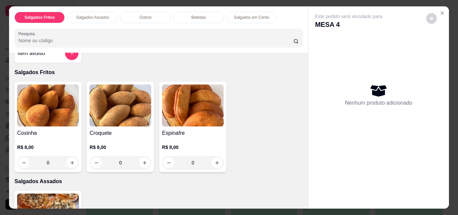
scroll to position [27, 0]
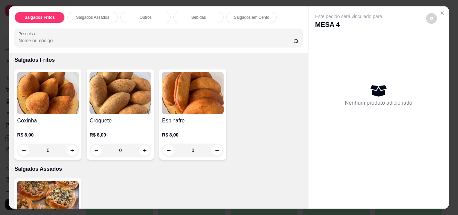
click at [62, 186] on img at bounding box center [48, 202] width 62 height 42
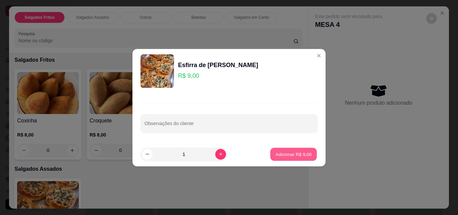
click at [292, 150] on button "Adicionar R$ 9,00" at bounding box center [293, 154] width 47 height 13
type input "1"
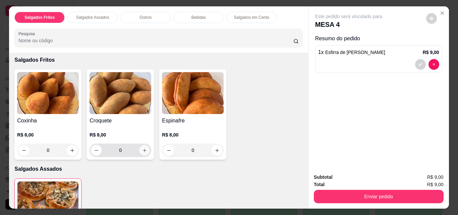
click at [145, 149] on icon "increase-product-quantity" at bounding box center [144, 150] width 5 height 5
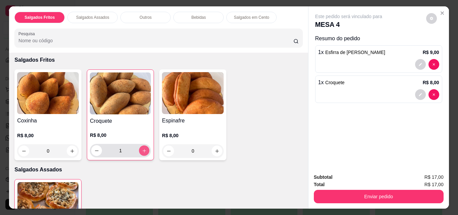
click at [145, 149] on button "increase-product-quantity" at bounding box center [144, 151] width 10 height 10
type input "2"
click at [70, 149] on icon "increase-product-quantity" at bounding box center [72, 151] width 5 height 5
type input "1"
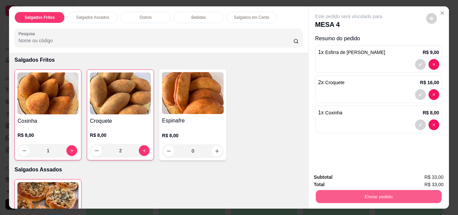
click at [320, 197] on button "Enviar pedido" at bounding box center [379, 196] width 126 height 13
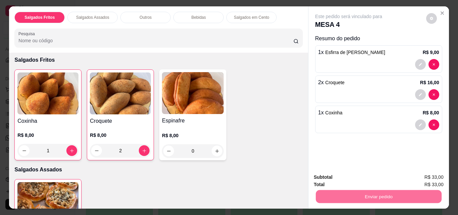
click at [341, 176] on button "Não registrar e enviar pedido" at bounding box center [357, 177] width 70 height 13
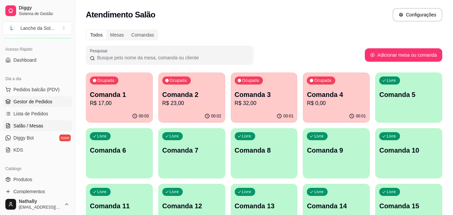
click at [30, 97] on link "Gestor de Pedidos" at bounding box center [37, 101] width 69 height 11
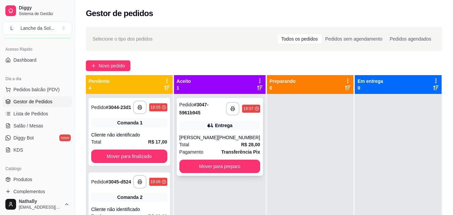
click at [237, 122] on div "Entrega" at bounding box center [219, 125] width 81 height 9
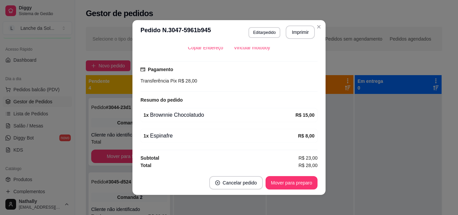
scroll to position [160, 0]
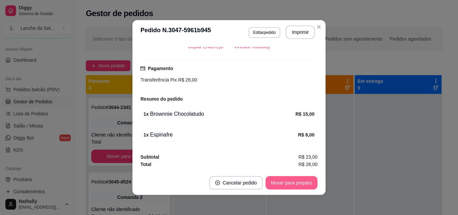
click at [299, 180] on button "Mover para preparo" at bounding box center [292, 182] width 52 height 13
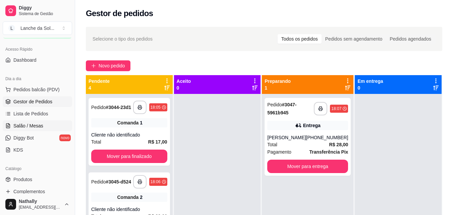
click at [47, 122] on link "Salão / Mesas" at bounding box center [37, 125] width 69 height 11
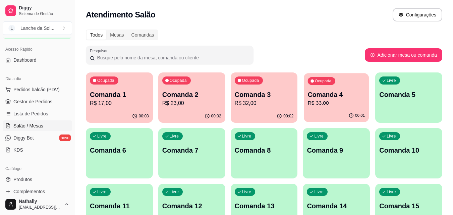
click at [344, 99] on div "Comanda 4 R$ 33,00" at bounding box center [336, 98] width 57 height 17
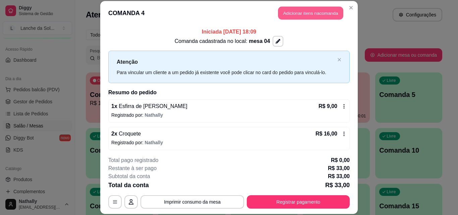
click at [296, 16] on button "Adicionar itens na comanda" at bounding box center [310, 13] width 65 height 13
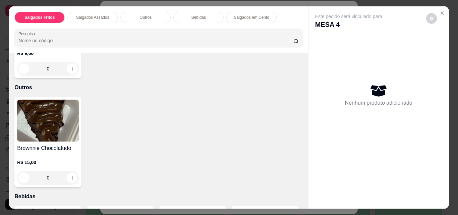
scroll to position [228, 0]
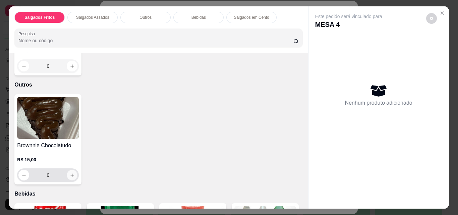
click at [70, 170] on button "increase-product-quantity" at bounding box center [72, 175] width 10 height 10
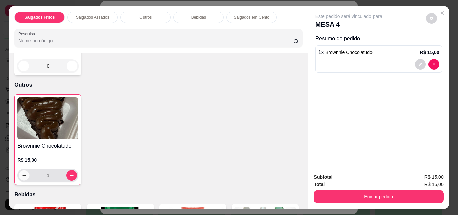
click at [22, 173] on icon "decrease-product-quantity" at bounding box center [24, 175] width 5 height 5
type input "0"
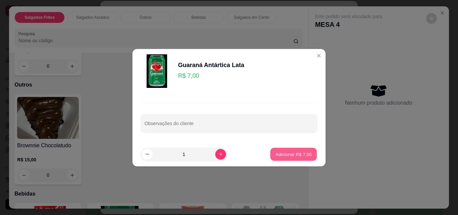
click at [280, 154] on p "Adicionar R$ 7,00" at bounding box center [293, 154] width 36 height 6
type input "1"
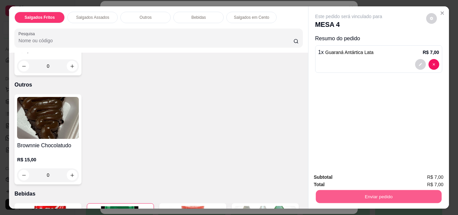
click at [339, 190] on button "Enviar pedido" at bounding box center [379, 196] width 126 height 13
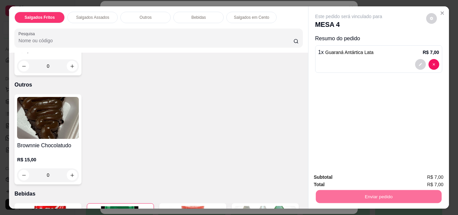
click at [342, 173] on button "Não registrar e enviar pedido" at bounding box center [357, 177] width 68 height 12
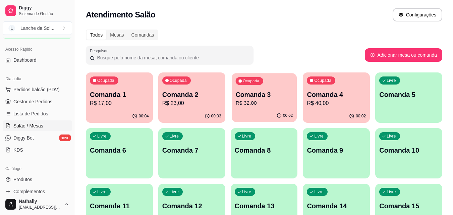
click at [259, 103] on p "R$ 32,00" at bounding box center [264, 103] width 57 height 8
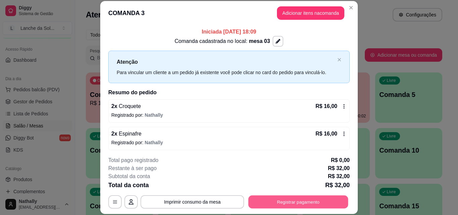
click at [296, 197] on button "Registrar pagamento" at bounding box center [299, 201] width 100 height 13
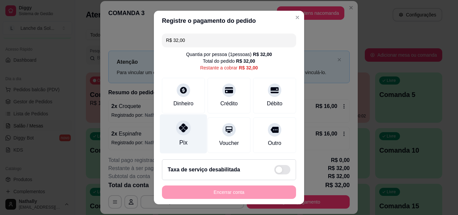
click at [183, 141] on div "Pix" at bounding box center [183, 142] width 8 height 9
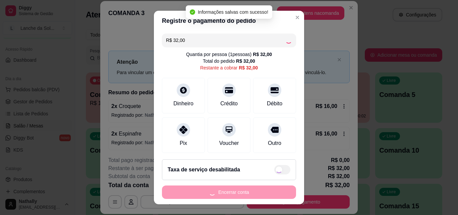
type input "R$ 0,00"
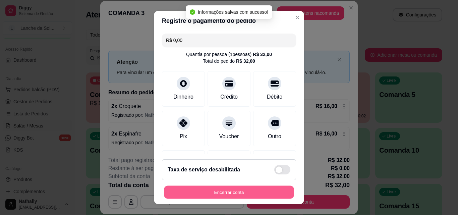
click at [202, 191] on button "Encerrar conta" at bounding box center [229, 192] width 130 height 13
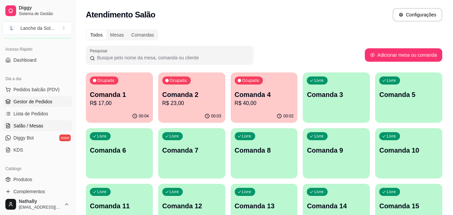
click at [42, 103] on span "Gestor de Pedidos" at bounding box center [32, 101] width 39 height 7
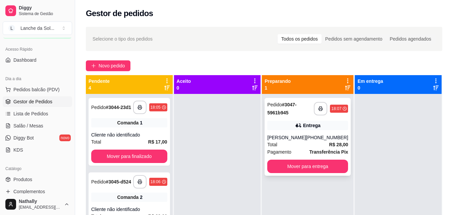
click at [343, 146] on strong "R$ 28,00" at bounding box center [338, 144] width 19 height 5
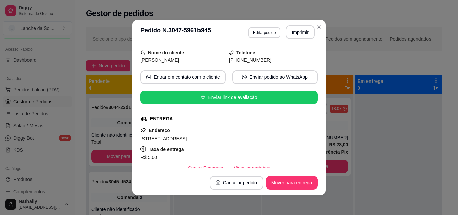
scroll to position [54, 0]
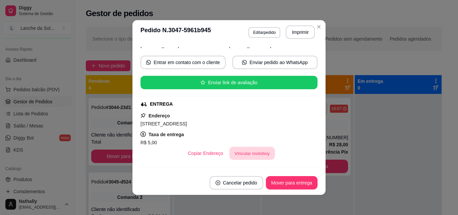
click at [251, 150] on button "Vincular motoboy" at bounding box center [252, 153] width 46 height 13
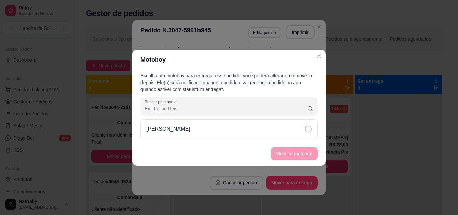
click at [288, 130] on div "[PERSON_NAME]" at bounding box center [229, 128] width 177 height 19
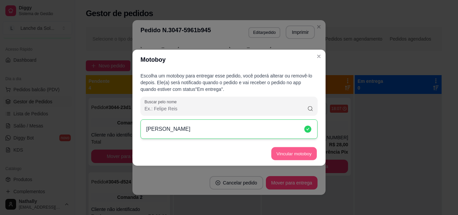
click at [290, 151] on button "Vincular motoboy" at bounding box center [294, 153] width 46 height 13
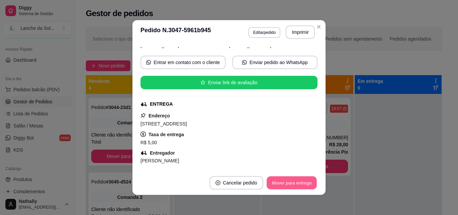
click at [301, 183] on button "Mover para entrega" at bounding box center [292, 182] width 50 height 13
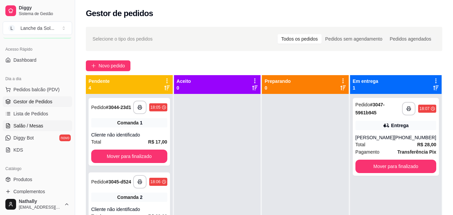
click at [26, 127] on span "Salão / Mesas" at bounding box center [28, 125] width 30 height 7
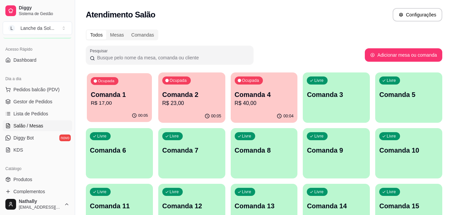
click at [118, 107] on p "R$ 17,00" at bounding box center [119, 103] width 57 height 8
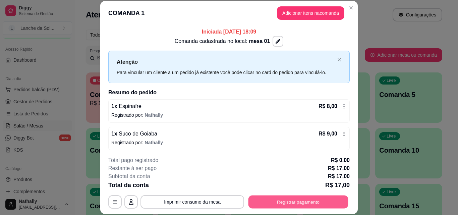
click at [297, 199] on button "Registrar pagamento" at bounding box center [299, 201] width 100 height 13
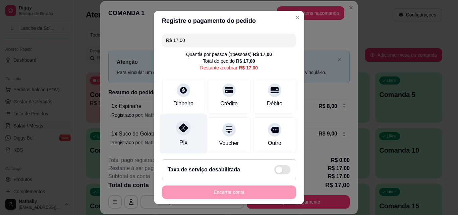
click at [186, 136] on div "Pix" at bounding box center [183, 133] width 47 height 39
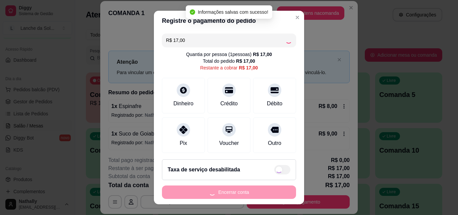
type input "R$ 0,00"
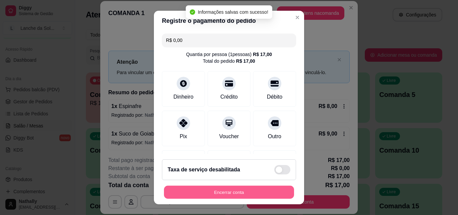
click at [217, 190] on button "Encerrar conta" at bounding box center [229, 192] width 130 height 13
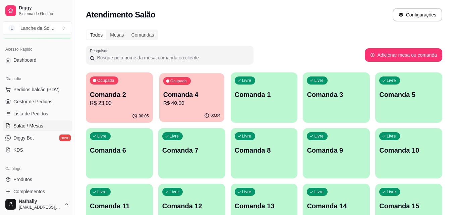
click at [203, 99] on p "R$ 40,00" at bounding box center [191, 103] width 57 height 8
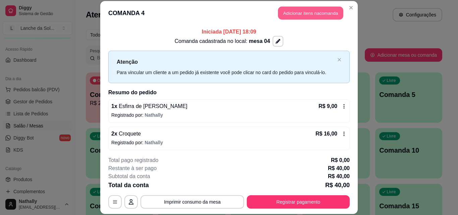
click at [305, 14] on button "Adicionar itens na comanda" at bounding box center [310, 13] width 65 height 13
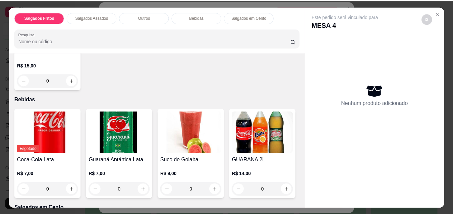
scroll to position [362, 0]
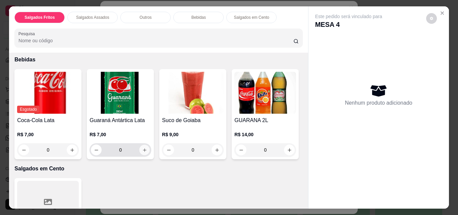
click at [143, 145] on button "increase-product-quantity" at bounding box center [145, 150] width 10 height 10
type input "1"
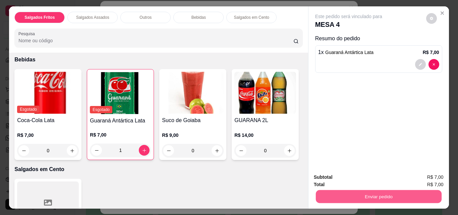
click at [341, 192] on button "Enviar pedido" at bounding box center [379, 196] width 126 height 13
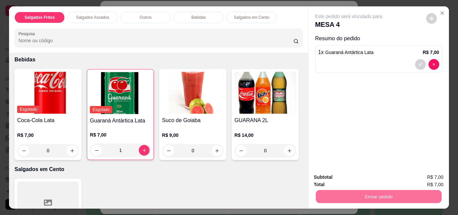
click at [337, 173] on button "Não registrar e enviar pedido" at bounding box center [357, 177] width 68 height 12
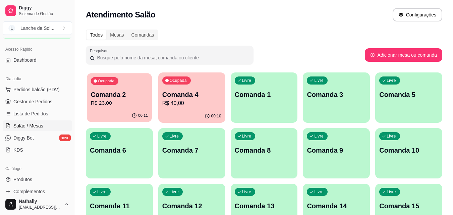
click at [125, 117] on div "00:11" at bounding box center [119, 115] width 65 height 13
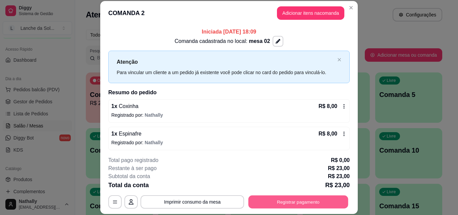
click at [258, 204] on button "Registrar pagamento" at bounding box center [299, 201] width 100 height 13
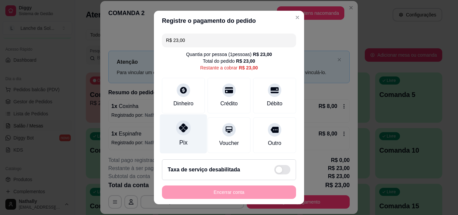
click at [190, 140] on div "Pix" at bounding box center [183, 133] width 47 height 39
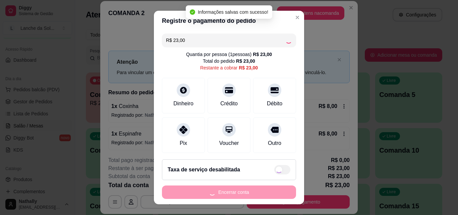
type input "R$ 0,00"
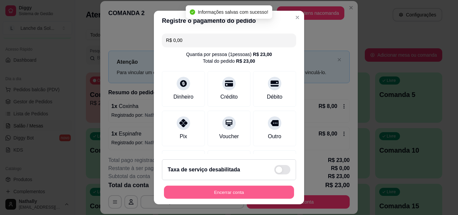
click at [227, 191] on button "Encerrar conta" at bounding box center [229, 192] width 130 height 13
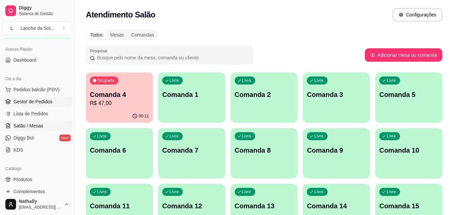
click at [42, 104] on span "Gestor de Pedidos" at bounding box center [32, 101] width 39 height 7
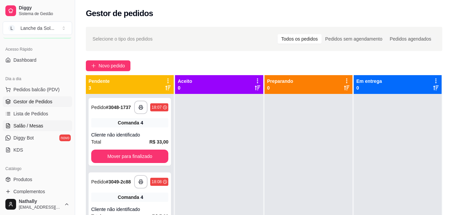
click at [32, 125] on span "Salão / Mesas" at bounding box center [28, 125] width 30 height 7
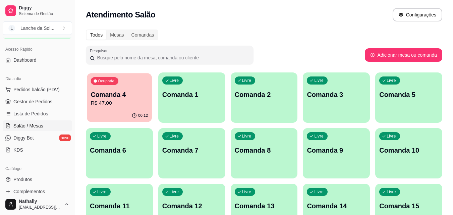
click at [127, 105] on p "R$ 47,00" at bounding box center [119, 103] width 57 height 8
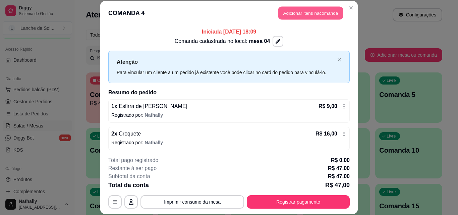
click at [281, 15] on button "Adicionar itens na comanda" at bounding box center [310, 13] width 65 height 13
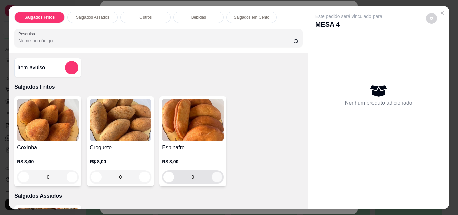
click at [215, 175] on icon "increase-product-quantity" at bounding box center [217, 177] width 5 height 5
type input "1"
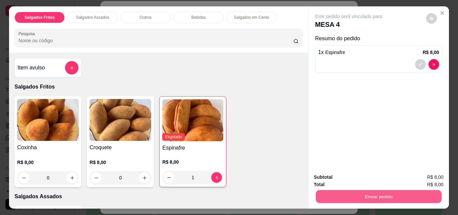
click at [324, 199] on button "Enviar pedido" at bounding box center [379, 196] width 126 height 13
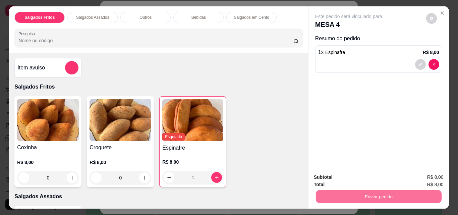
click at [339, 177] on button "Não registrar e enviar pedido" at bounding box center [357, 177] width 68 height 12
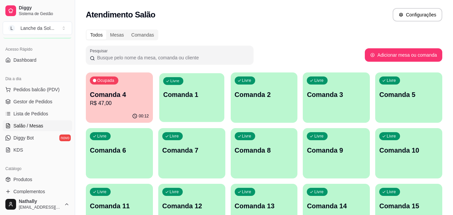
click at [197, 99] on div "Livre Comanda 1" at bounding box center [191, 93] width 65 height 41
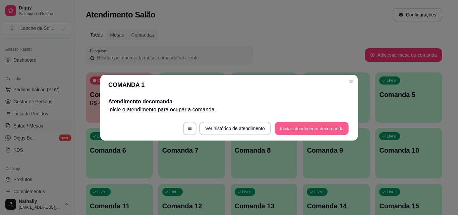
click at [288, 130] on button "Iniciar atendimento de comanda" at bounding box center [312, 128] width 74 height 13
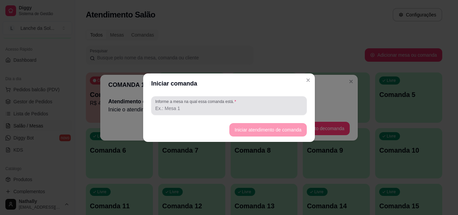
click at [268, 103] on div at bounding box center [229, 105] width 148 height 13
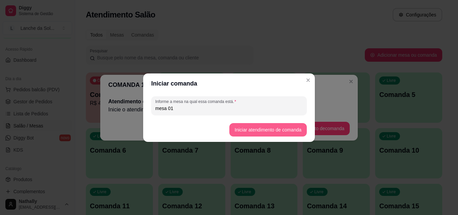
type input "mesa 01"
click at [246, 129] on button "Iniciar atendimento de comanda" at bounding box center [267, 129] width 75 height 13
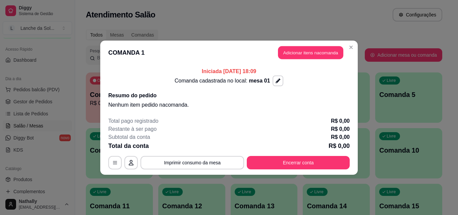
click at [286, 54] on button "Adicionar itens na comanda" at bounding box center [310, 52] width 65 height 13
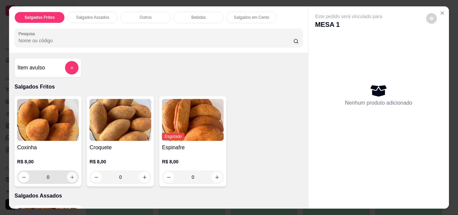
click at [70, 177] on icon "increase-product-quantity" at bounding box center [72, 177] width 5 height 5
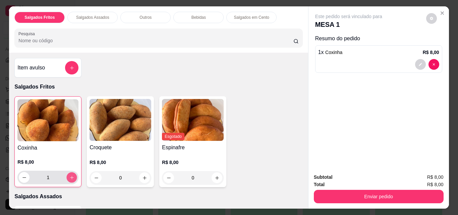
click at [69, 177] on icon "increase-product-quantity" at bounding box center [71, 177] width 5 height 5
type input "2"
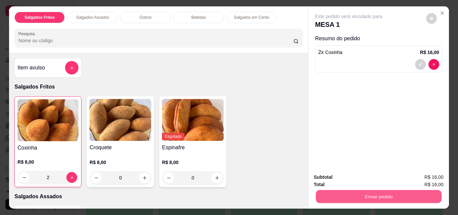
click at [336, 192] on button "Enviar pedido" at bounding box center [379, 196] width 126 height 13
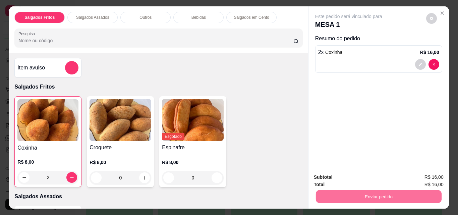
click at [349, 178] on button "Não registrar e enviar pedido" at bounding box center [357, 177] width 68 height 12
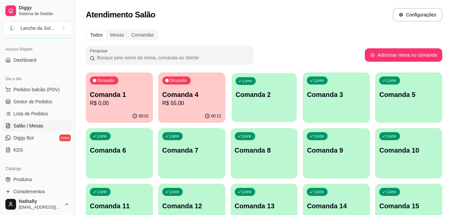
click at [267, 86] on div "Livre Comanda 2" at bounding box center [264, 93] width 65 height 41
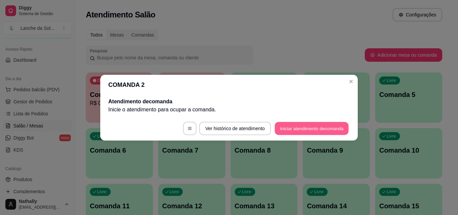
click at [282, 130] on button "Iniciar atendimento de comanda" at bounding box center [312, 128] width 74 height 13
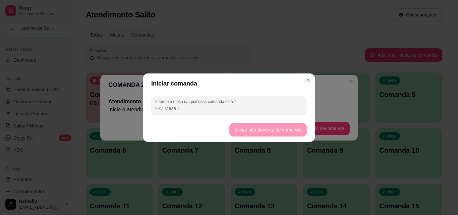
click at [268, 105] on input "Informe a mesa na qual essa comanda está." at bounding box center [229, 108] width 148 height 7
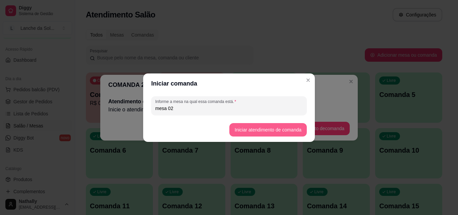
type input "mesa 02"
click at [248, 130] on button "Iniciar atendimento de comanda" at bounding box center [267, 129] width 75 height 13
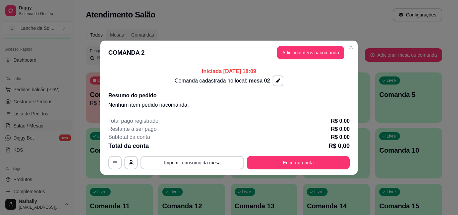
click at [290, 53] on button "Adicionar itens na comanda" at bounding box center [310, 52] width 67 height 13
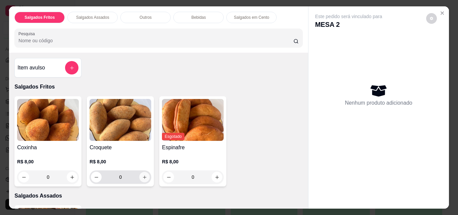
click at [142, 175] on icon "increase-product-quantity" at bounding box center [144, 177] width 5 height 5
type input "1"
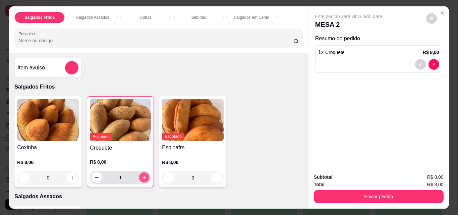
click at [142, 175] on icon "increase-product-quantity" at bounding box center [144, 177] width 5 height 5
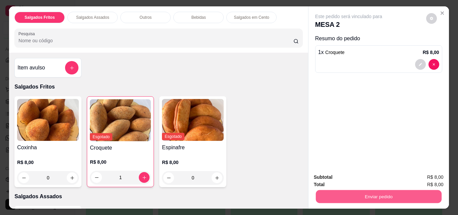
click at [367, 198] on button "Enviar pedido" at bounding box center [379, 196] width 126 height 13
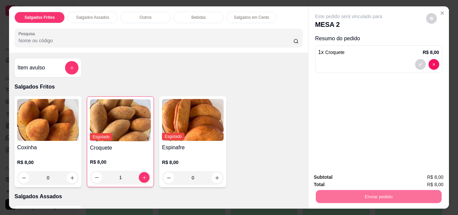
click at [354, 180] on button "Não registrar e enviar pedido" at bounding box center [357, 177] width 68 height 12
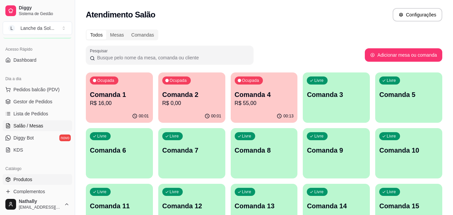
click at [49, 184] on link "Produtos" at bounding box center [37, 179] width 69 height 11
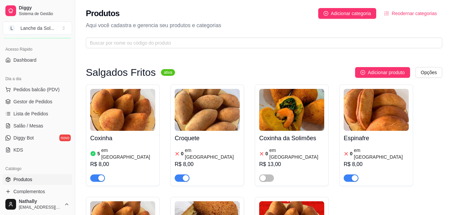
click at [209, 135] on h4 "Croquete" at bounding box center [207, 138] width 65 height 9
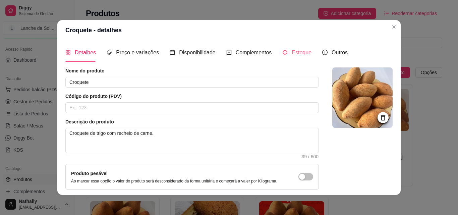
click at [289, 58] on div "Estoque" at bounding box center [296, 52] width 29 height 19
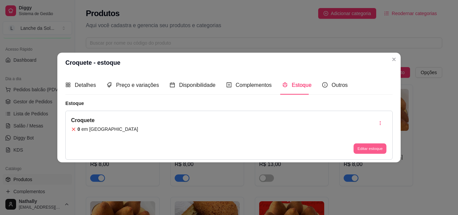
click at [358, 148] on button "Editar estoque" at bounding box center [370, 149] width 33 height 10
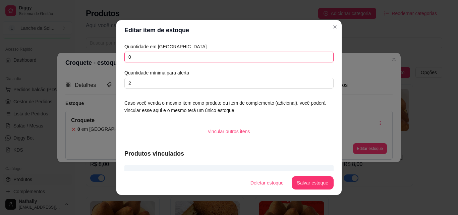
click at [308, 57] on input "0" at bounding box center [228, 57] width 209 height 11
type input "5"
click at [306, 184] on button "Salvar estoque" at bounding box center [312, 182] width 41 height 13
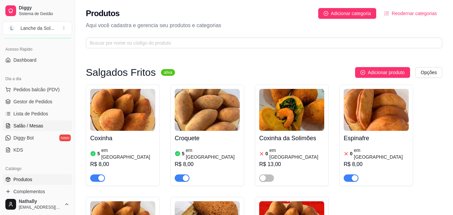
click at [24, 126] on span "Salão / Mesas" at bounding box center [28, 125] width 30 height 7
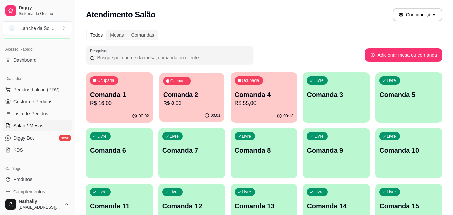
click at [210, 107] on p "R$ 8,00" at bounding box center [191, 103] width 57 height 8
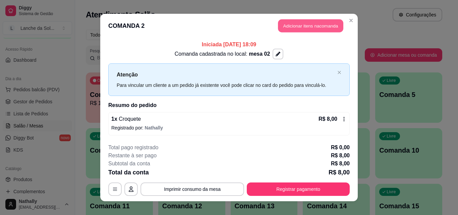
click at [280, 26] on button "Adicionar itens na comanda" at bounding box center [310, 25] width 65 height 13
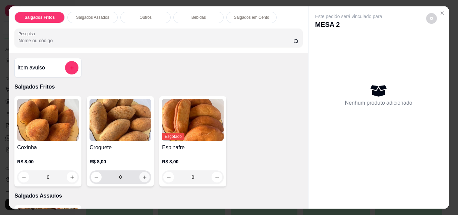
click at [142, 177] on button "increase-product-quantity" at bounding box center [145, 177] width 10 height 10
type input "1"
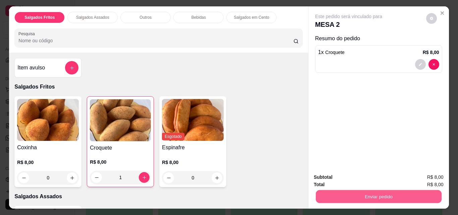
click at [316, 194] on button "Enviar pedido" at bounding box center [379, 196] width 126 height 13
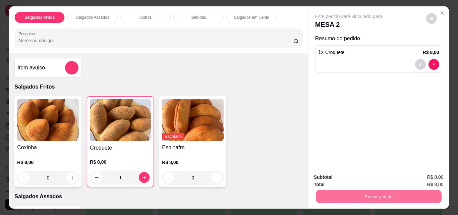
click at [328, 177] on button "Não registrar e enviar pedido" at bounding box center [357, 177] width 68 height 12
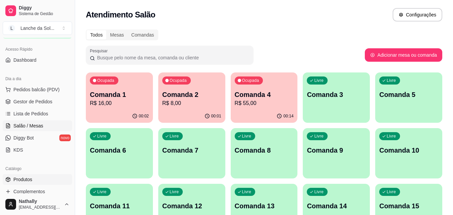
click at [42, 178] on link "Produtos" at bounding box center [37, 179] width 69 height 11
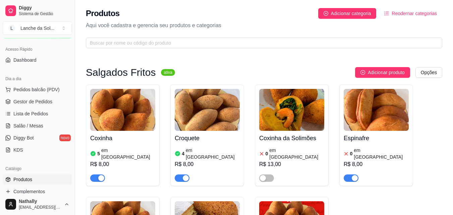
click at [351, 174] on button "button" at bounding box center [351, 177] width 15 height 7
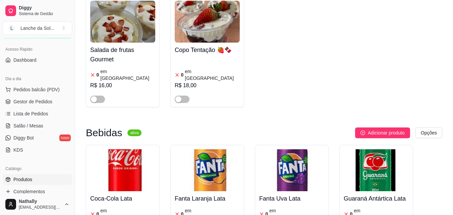
scroll to position [1856, 0]
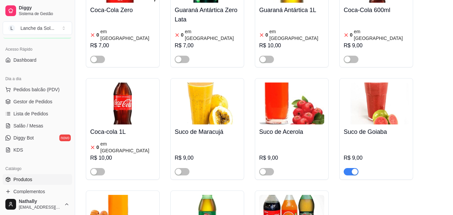
scroll to position [2165, 0]
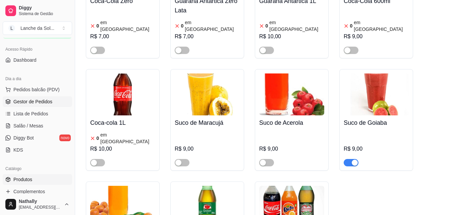
click at [37, 103] on span "Gestor de Pedidos" at bounding box center [32, 101] width 39 height 7
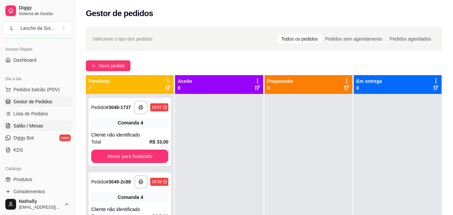
click at [41, 123] on span "Salão / Mesas" at bounding box center [28, 125] width 30 height 7
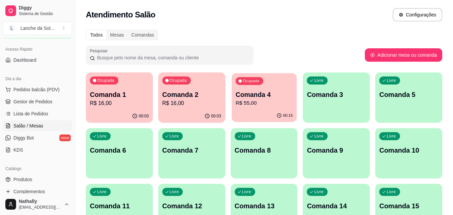
click at [258, 97] on p "Comanda 4" at bounding box center [264, 94] width 57 height 9
click at [165, 101] on p "R$ 16,00" at bounding box center [191, 103] width 57 height 8
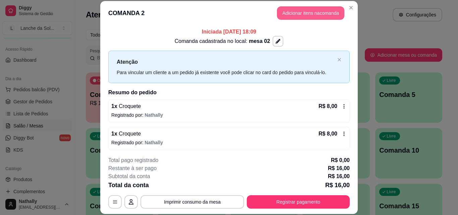
click at [303, 13] on button "Adicionar itens na comanda" at bounding box center [310, 12] width 67 height 13
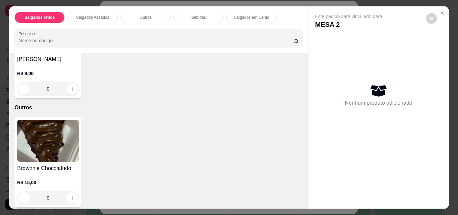
scroll to position [228, 0]
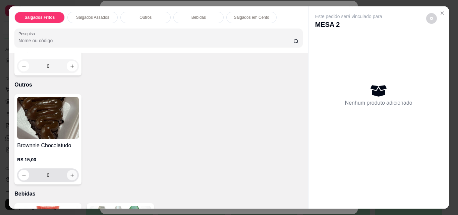
click at [70, 173] on icon "increase-product-quantity" at bounding box center [72, 175] width 5 height 5
type input "1"
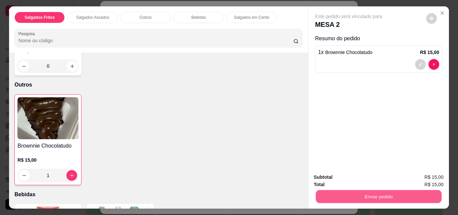
click at [329, 193] on button "Enviar pedido" at bounding box center [379, 196] width 126 height 13
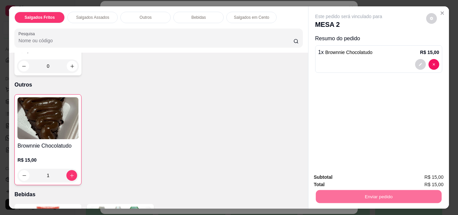
click at [330, 178] on button "Não registrar e enviar pedido" at bounding box center [357, 177] width 68 height 12
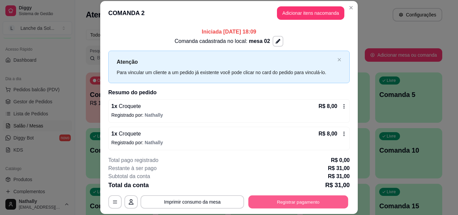
click at [318, 202] on button "Registrar pagamento" at bounding box center [299, 201] width 100 height 13
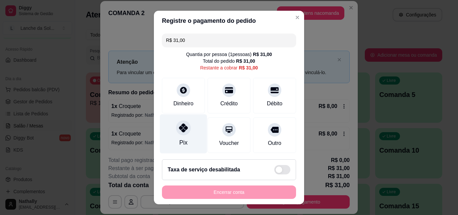
click at [187, 140] on div "Pix" at bounding box center [183, 133] width 47 height 39
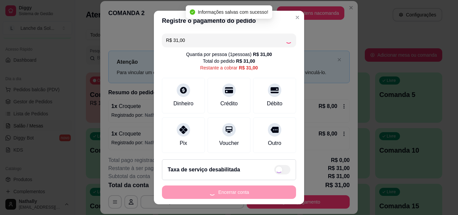
type input "R$ 0,00"
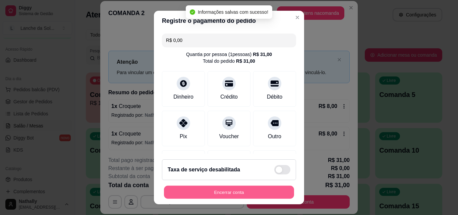
click at [205, 189] on button "Encerrar conta" at bounding box center [229, 192] width 130 height 13
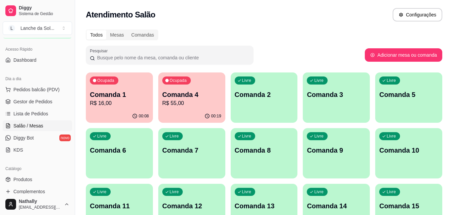
click at [198, 109] on div "Ocupada Comanda 4 R$ 55,00" at bounding box center [191, 90] width 67 height 37
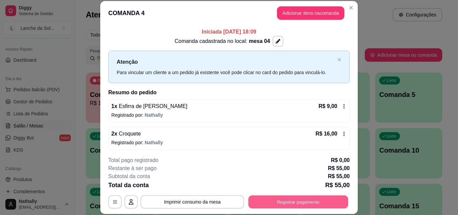
click at [307, 204] on button "Registrar pagamento" at bounding box center [299, 201] width 100 height 13
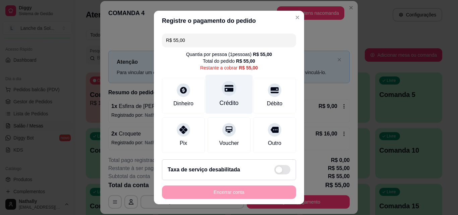
click at [227, 100] on div "Crédito" at bounding box center [229, 103] width 19 height 9
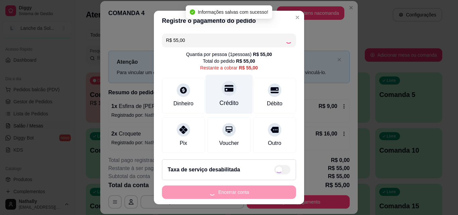
type input "R$ 0,00"
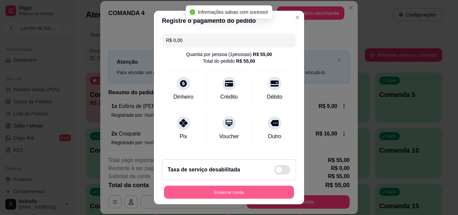
click at [237, 193] on button "Encerrar conta" at bounding box center [229, 192] width 130 height 13
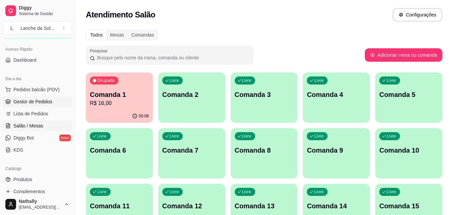
click at [37, 103] on span "Gestor de Pedidos" at bounding box center [32, 101] width 39 height 7
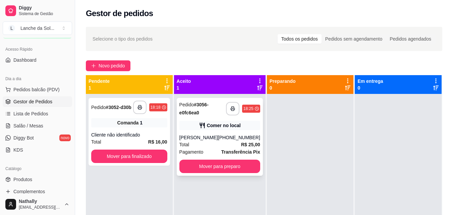
click at [206, 145] on div "Total R$ 25,00" at bounding box center [219, 144] width 81 height 7
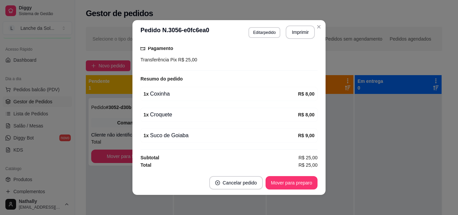
scroll to position [109, 0]
click at [290, 179] on button "Mover para preparo" at bounding box center [291, 182] width 50 height 13
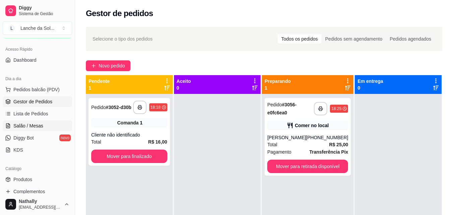
click at [38, 124] on span "Salão / Mesas" at bounding box center [28, 125] width 30 height 7
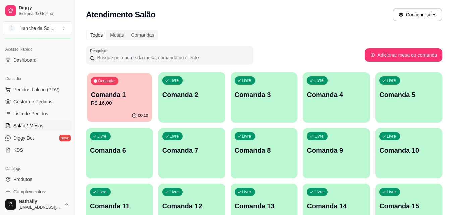
click at [112, 104] on p "R$ 16,00" at bounding box center [119, 103] width 57 height 8
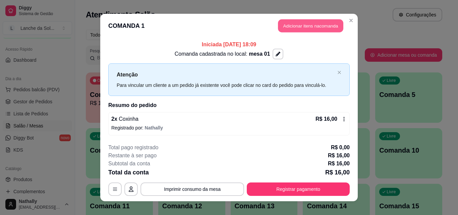
click at [315, 25] on button "Adicionar itens na comanda" at bounding box center [310, 25] width 65 height 13
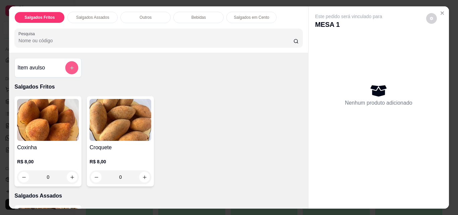
click at [71, 66] on icon "add-separate-item" at bounding box center [71, 67] width 5 height 5
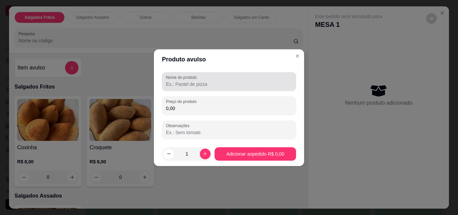
click at [207, 88] on div "Nome do produto" at bounding box center [229, 81] width 134 height 19
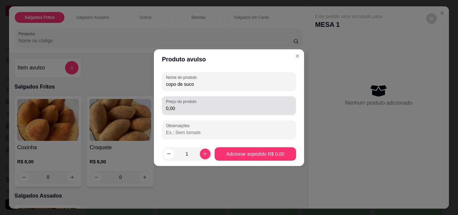
type input "copo de suco"
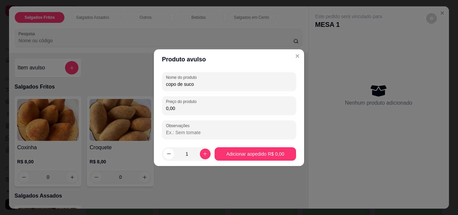
click at [194, 111] on input "0,00" at bounding box center [229, 108] width 126 height 7
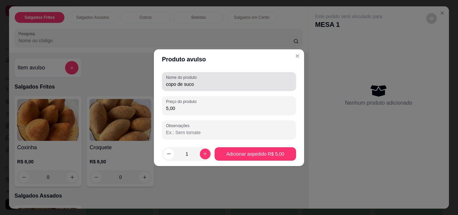
type input "5,00"
click at [219, 88] on div "copo de suco" at bounding box center [229, 81] width 126 height 13
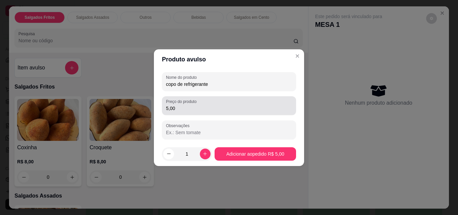
type input "copo de refrigerante"
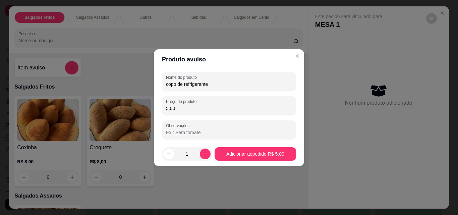
click at [224, 110] on input "5,00" at bounding box center [229, 108] width 126 height 7
click at [203, 151] on icon "increase-product-quantity" at bounding box center [205, 153] width 5 height 5
type input "2"
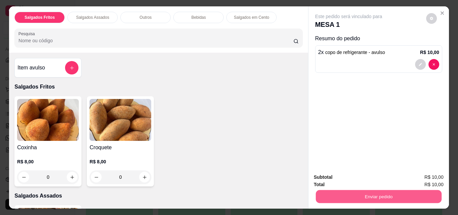
click at [342, 192] on button "Enviar pedido" at bounding box center [379, 196] width 126 height 13
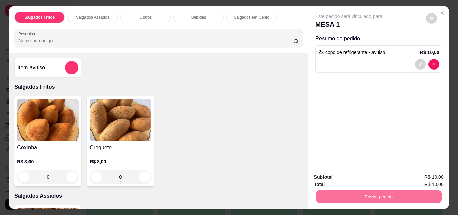
click at [346, 173] on button "Não registrar e enviar pedido" at bounding box center [357, 177] width 68 height 12
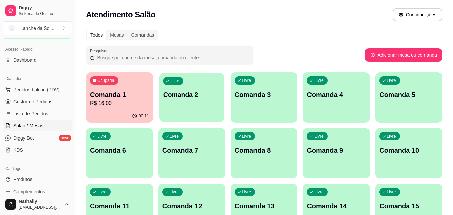
click at [208, 92] on p "Comanda 2" at bounding box center [191, 94] width 57 height 9
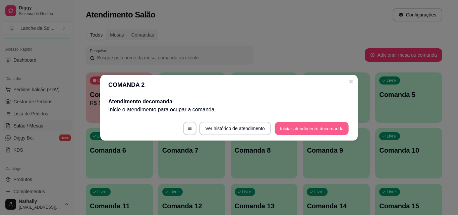
click at [295, 127] on button "Iniciar atendimento de comanda" at bounding box center [312, 128] width 74 height 13
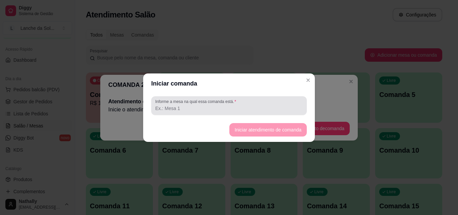
click at [273, 102] on div at bounding box center [229, 105] width 148 height 13
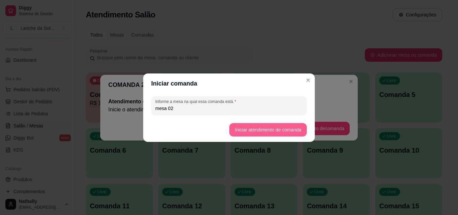
type input "mesa 02"
click at [240, 127] on button "Iniciar atendimento de comanda" at bounding box center [267, 129] width 75 height 13
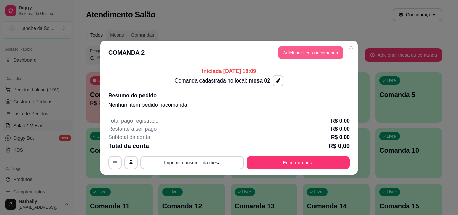
click at [286, 55] on button "Adicionar itens na comanda" at bounding box center [310, 52] width 65 height 13
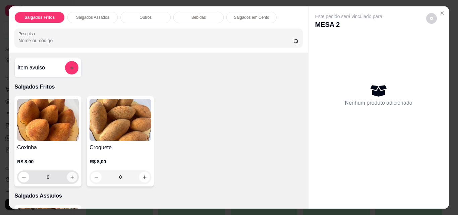
click at [71, 178] on button "increase-product-quantity" at bounding box center [72, 177] width 10 height 10
type input "1"
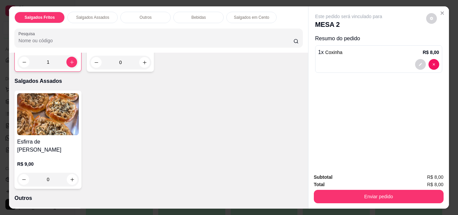
scroll to position [121, 0]
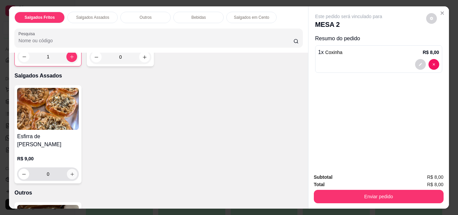
click at [70, 172] on icon "increase-product-quantity" at bounding box center [72, 174] width 5 height 5
type input "1"
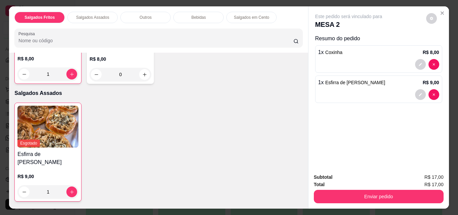
scroll to position [0, 0]
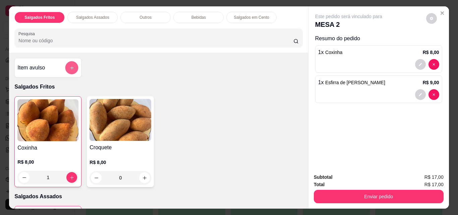
click at [73, 64] on button "add-separate-item" at bounding box center [71, 67] width 13 height 13
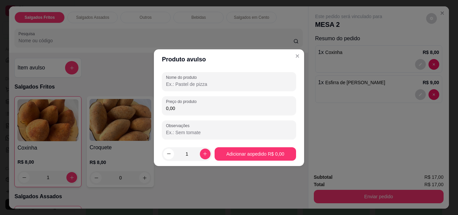
click at [184, 83] on input "Nome do produto" at bounding box center [229, 84] width 126 height 7
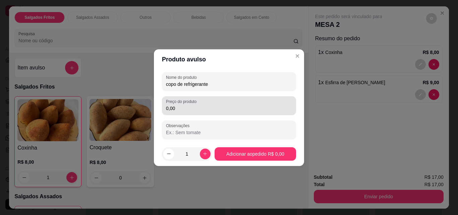
type input "copo de refrigerante"
click at [199, 105] on input "0,00" at bounding box center [229, 108] width 126 height 7
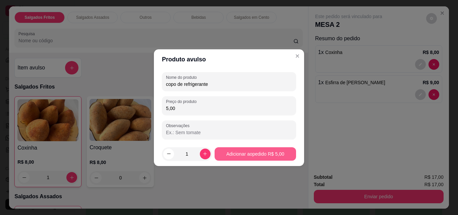
type input "5,00"
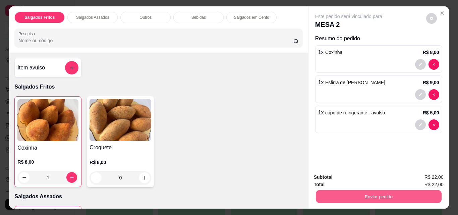
click at [323, 191] on button "Enviar pedido" at bounding box center [379, 196] width 126 height 13
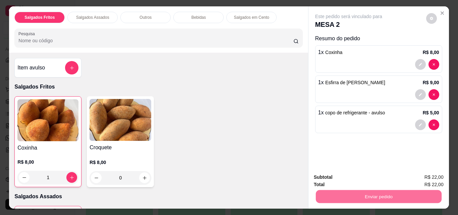
click at [336, 174] on button "Não registrar e enviar pedido" at bounding box center [357, 177] width 68 height 12
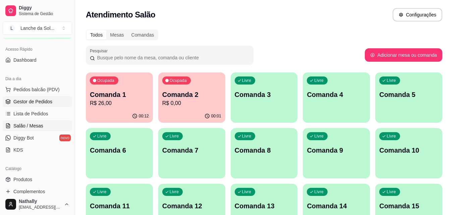
click at [31, 102] on span "Gestor de Pedidos" at bounding box center [32, 101] width 39 height 7
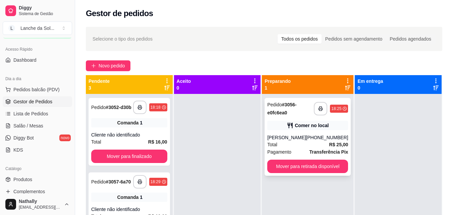
click at [292, 149] on div "Pagamento Transferência Pix" at bounding box center [307, 151] width 81 height 7
click at [336, 166] on button "Mover para retirada disponível" at bounding box center [308, 166] width 79 height 13
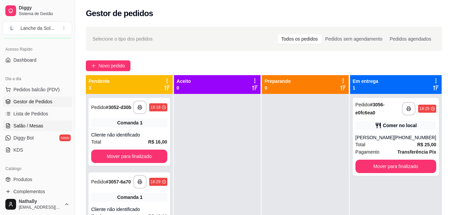
click at [50, 121] on link "Salão / Mesas" at bounding box center [37, 125] width 69 height 11
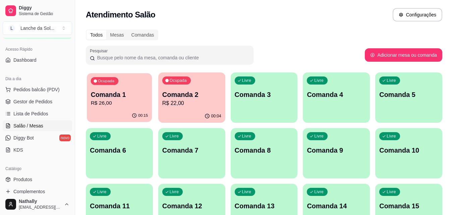
click at [136, 107] on div "Ocupada Comanda 1 R$ 26,00" at bounding box center [119, 91] width 65 height 36
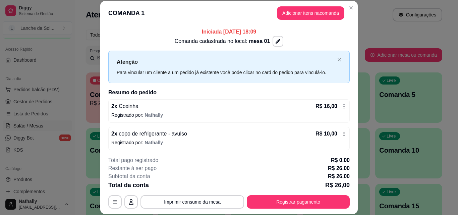
click at [342, 133] on icon at bounding box center [344, 133] width 5 height 5
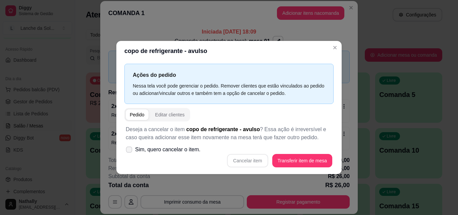
click at [135, 148] on label "Sim, quero cancelar o item." at bounding box center [163, 149] width 80 height 13
click at [130, 151] on input "Sim, quero cancelar o item." at bounding box center [127, 153] width 4 height 4
checkbox input "true"
click at [242, 162] on button "Cancelar item" at bounding box center [247, 160] width 41 height 13
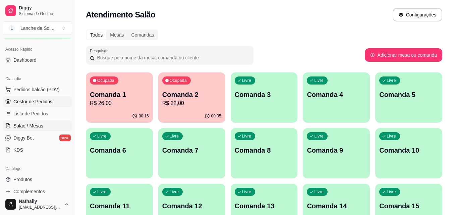
click at [17, 98] on link "Gestor de Pedidos" at bounding box center [37, 101] width 69 height 11
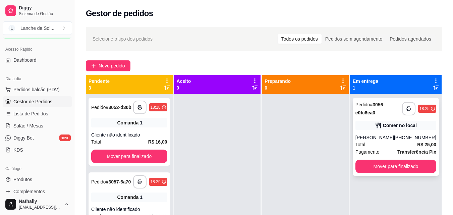
click at [417, 139] on div "[PHONE_NUMBER]" at bounding box center [415, 137] width 42 height 7
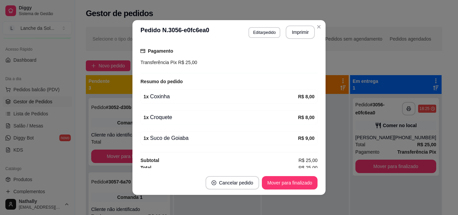
scroll to position [107, 0]
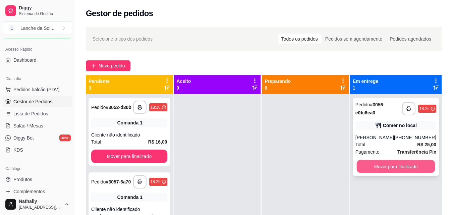
click at [398, 164] on button "Mover para finalizado" at bounding box center [396, 166] width 79 height 13
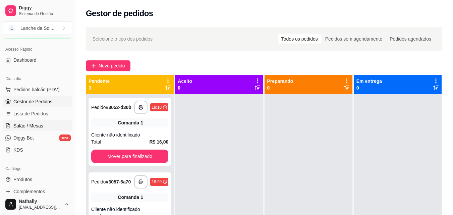
click at [28, 122] on link "Salão / Mesas" at bounding box center [37, 125] width 69 height 11
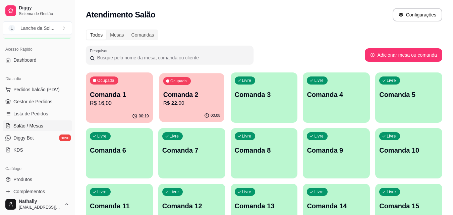
click at [200, 113] on div "00:08" at bounding box center [191, 115] width 65 height 13
click at [217, 108] on div "Ocupada Comanda 2 R$ 22,00" at bounding box center [191, 91] width 65 height 36
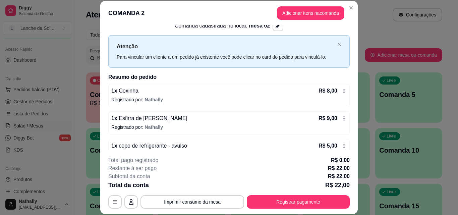
scroll to position [27, 0]
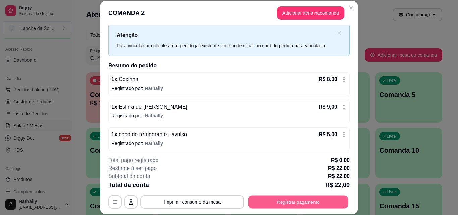
click at [291, 200] on button "Registrar pagamento" at bounding box center [299, 201] width 100 height 13
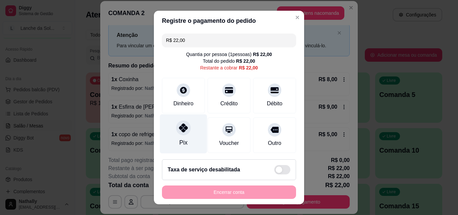
click at [183, 140] on div "Pix" at bounding box center [183, 142] width 8 height 9
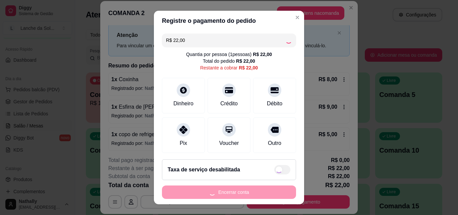
type input "R$ 0,00"
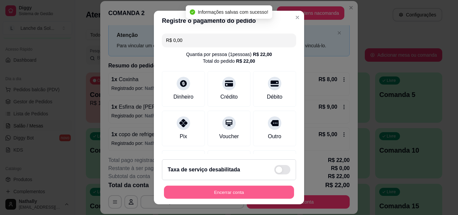
click at [228, 193] on button "Encerrar conta" at bounding box center [229, 192] width 130 height 13
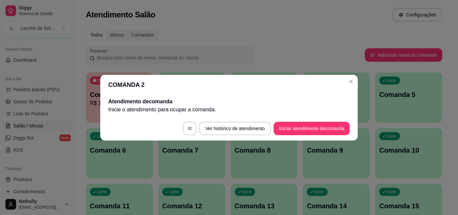
scroll to position [0, 0]
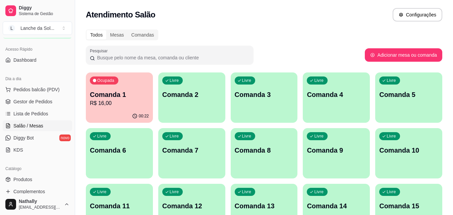
drag, startPoint x: 154, startPoint y: 106, endPoint x: 132, endPoint y: 101, distance: 22.7
click at [132, 101] on p "R$ 16,00" at bounding box center [119, 103] width 57 height 8
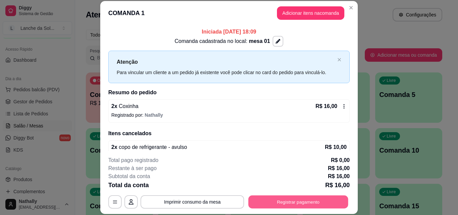
click at [328, 205] on button "Registrar pagamento" at bounding box center [299, 201] width 100 height 13
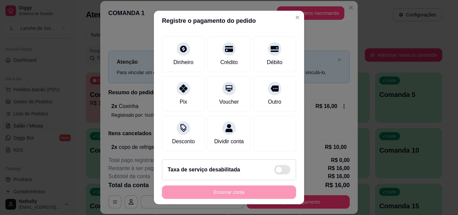
scroll to position [49, 0]
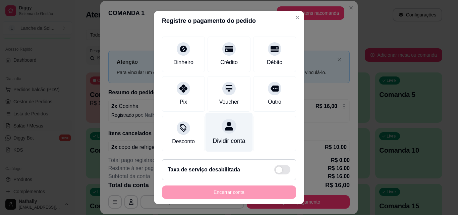
click at [227, 126] on div "Dividir conta" at bounding box center [229, 132] width 47 height 39
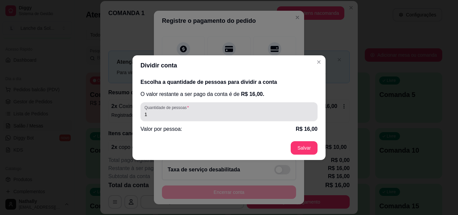
click at [278, 110] on div "1" at bounding box center [229, 111] width 169 height 13
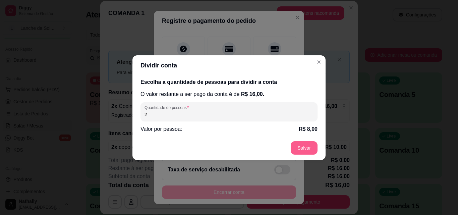
type input "2"
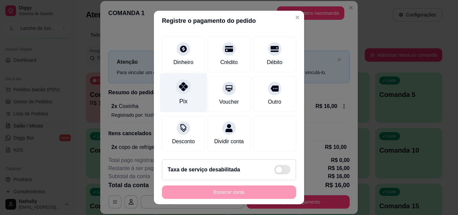
click at [180, 82] on icon at bounding box center [183, 86] width 9 height 9
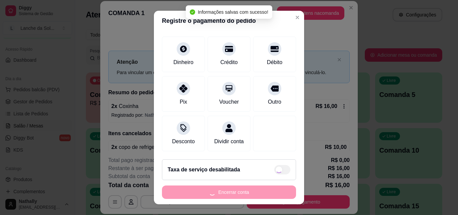
type input "R$ 0,00"
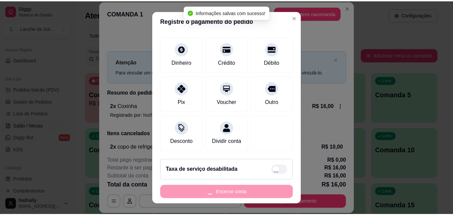
scroll to position [43, 0]
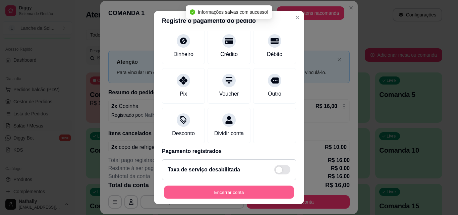
click at [226, 193] on button "Encerrar conta" at bounding box center [229, 192] width 130 height 13
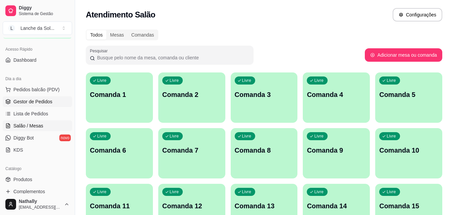
click at [24, 103] on span "Gestor de Pedidos" at bounding box center [32, 101] width 39 height 7
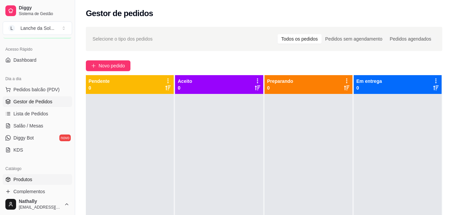
click at [46, 175] on link "Produtos" at bounding box center [37, 179] width 69 height 11
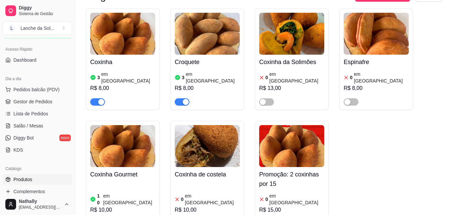
scroll to position [85, 0]
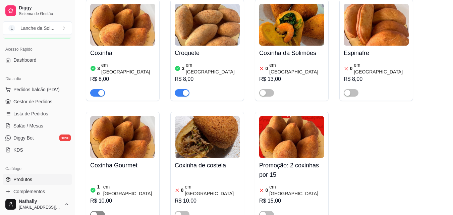
click at [97, 211] on button "button" at bounding box center [97, 214] width 15 height 7
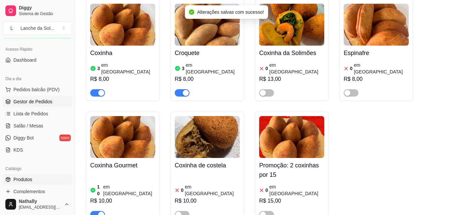
click at [47, 102] on span "Gestor de Pedidos" at bounding box center [32, 101] width 39 height 7
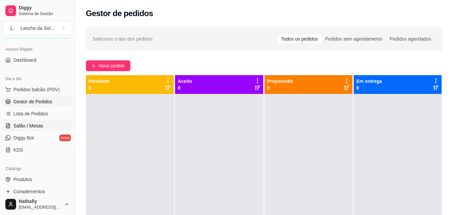
click at [44, 124] on link "Salão / Mesas" at bounding box center [37, 125] width 69 height 11
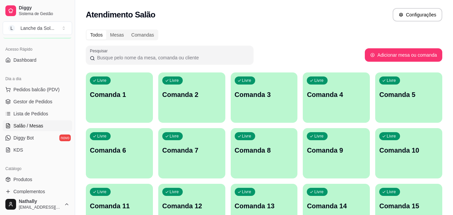
click at [134, 102] on div "Livre Comanda 1" at bounding box center [119, 93] width 67 height 42
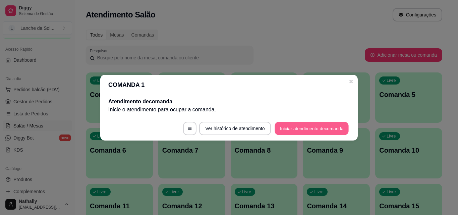
click at [280, 130] on button "Iniciar atendimento de comanda" at bounding box center [312, 128] width 74 height 13
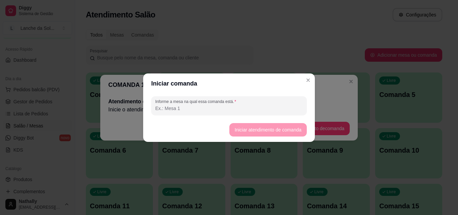
click at [261, 107] on input "Informe a mesa na qual essa comanda está." at bounding box center [229, 108] width 148 height 7
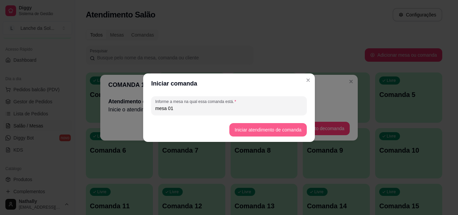
type input "mesa 01"
click at [238, 127] on button "Iniciar atendimento de comanda" at bounding box center [267, 129] width 75 height 13
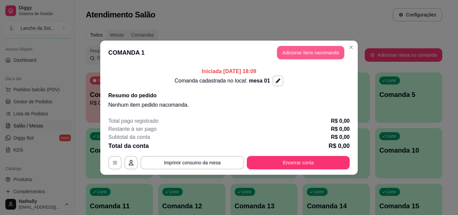
click at [286, 56] on button "Adicionar itens na comanda" at bounding box center [310, 52] width 67 height 13
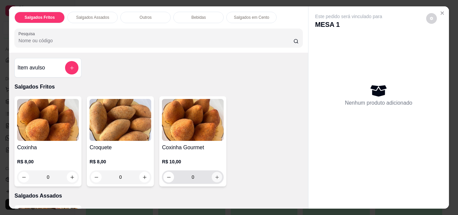
click at [216, 175] on icon "increase-product-quantity" at bounding box center [217, 177] width 5 height 5
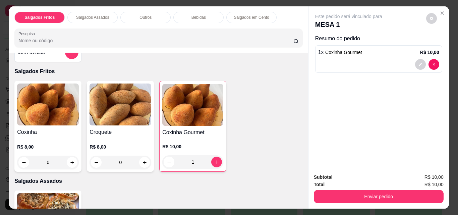
scroll to position [27, 0]
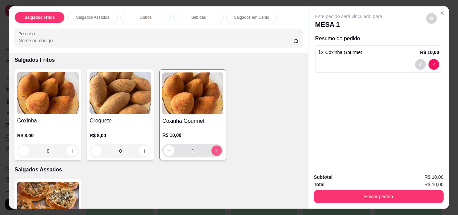
click at [215, 149] on icon "increase-product-quantity" at bounding box center [216, 150] width 5 height 5
type input "2"
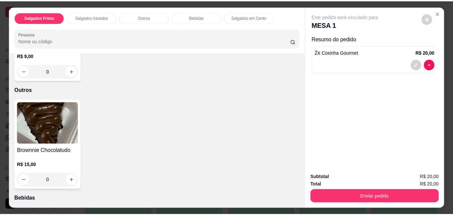
scroll to position [228, 0]
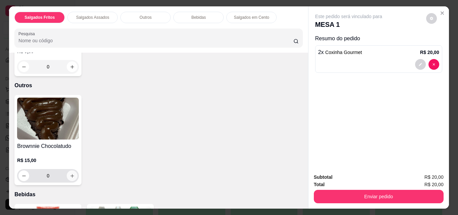
click at [70, 173] on icon "increase-product-quantity" at bounding box center [72, 175] width 5 height 5
type input "1"
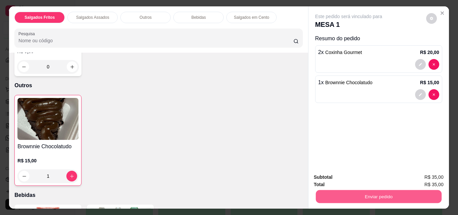
click at [328, 190] on button "Enviar pedido" at bounding box center [379, 196] width 126 height 13
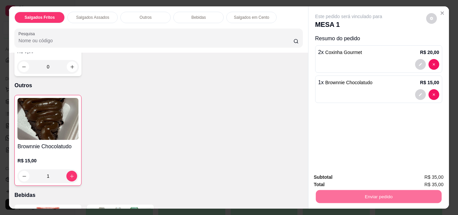
click at [329, 173] on button "Não registrar e enviar pedido" at bounding box center [357, 177] width 68 height 12
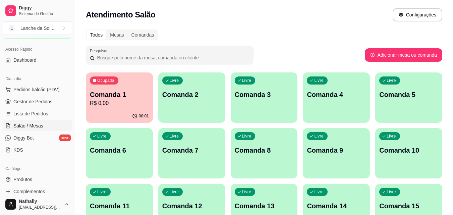
click at [131, 89] on div "Ocupada Comanda 1 R$ 0,00" at bounding box center [119, 90] width 67 height 37
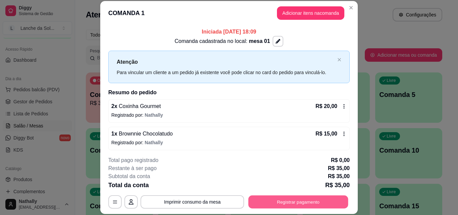
click at [287, 203] on button "Registrar pagamento" at bounding box center [299, 201] width 100 height 13
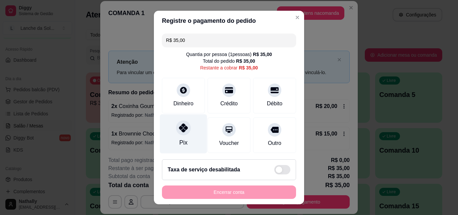
click at [179, 131] on icon at bounding box center [183, 127] width 9 height 9
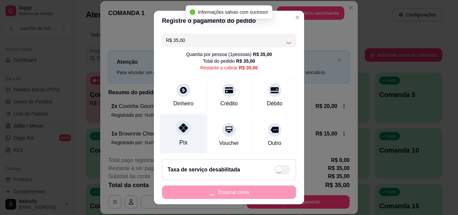
type input "R$ 0,00"
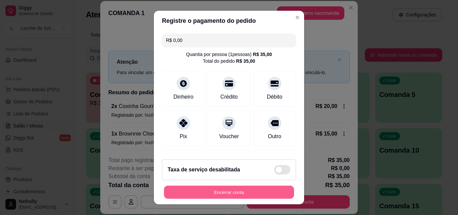
click at [234, 190] on button "Encerrar conta" at bounding box center [229, 192] width 130 height 13
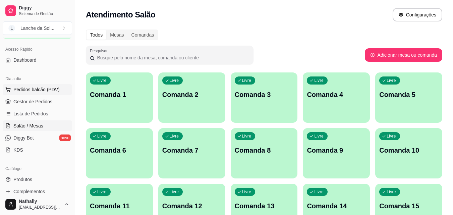
click at [36, 88] on span "Pedidos balcão (PDV)" at bounding box center [36, 89] width 46 height 7
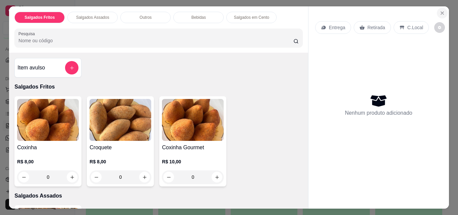
click at [443, 10] on icon "Close" at bounding box center [442, 12] width 5 height 5
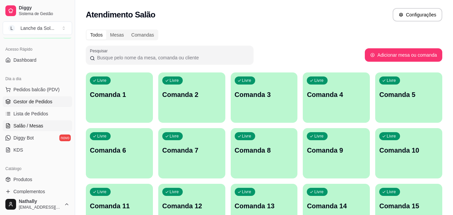
click at [39, 99] on span "Gestor de Pedidos" at bounding box center [32, 101] width 39 height 7
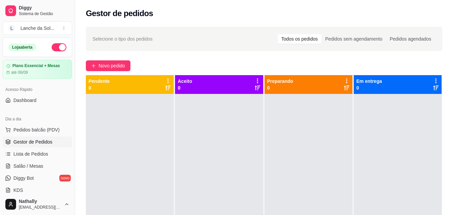
click at [55, 48] on button "button" at bounding box center [59, 47] width 15 height 8
